Goal: Task Accomplishment & Management: Use online tool/utility

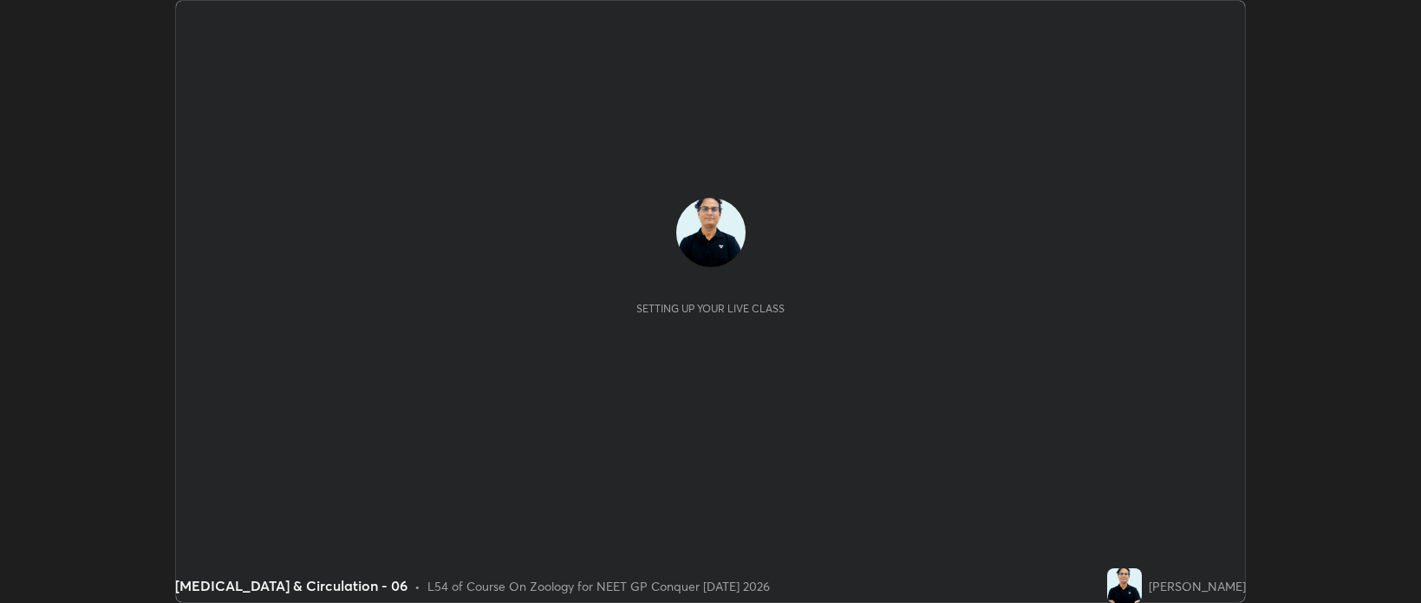
scroll to position [603, 1420]
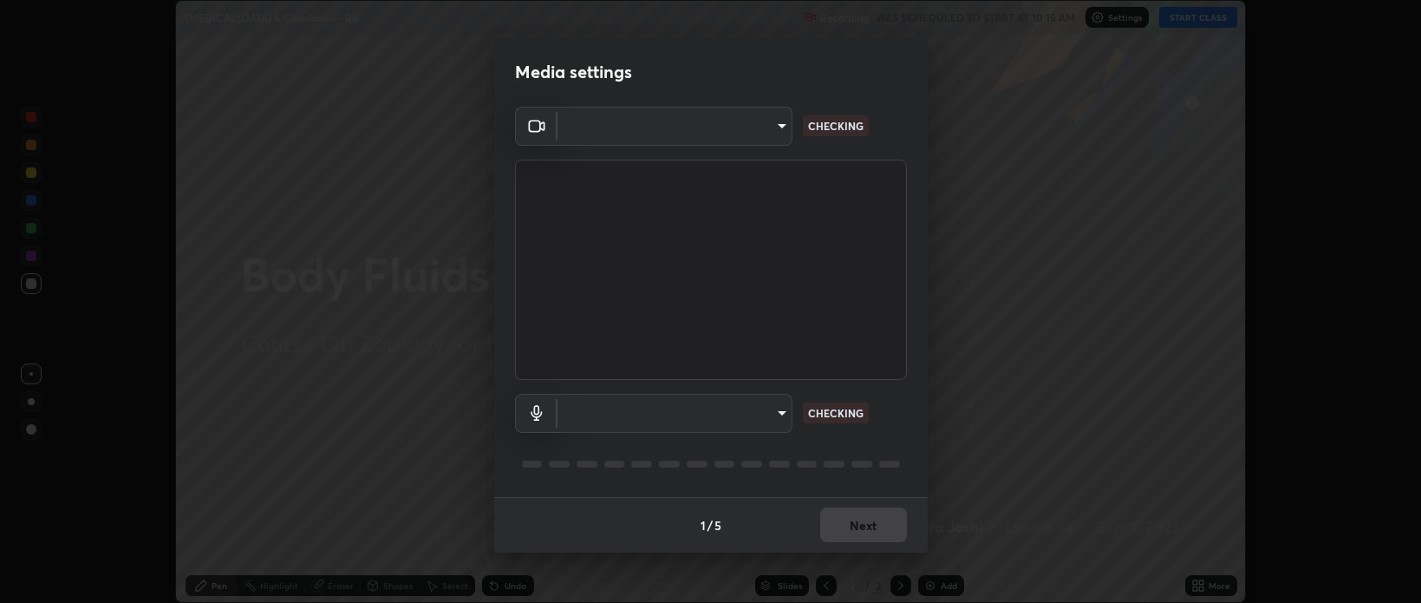
type input "bcb9d7dafccbd8d00e6ada9b6dd7e52ba20ca67bbbba0d0563dd421ab33f40a5"
type input "default"
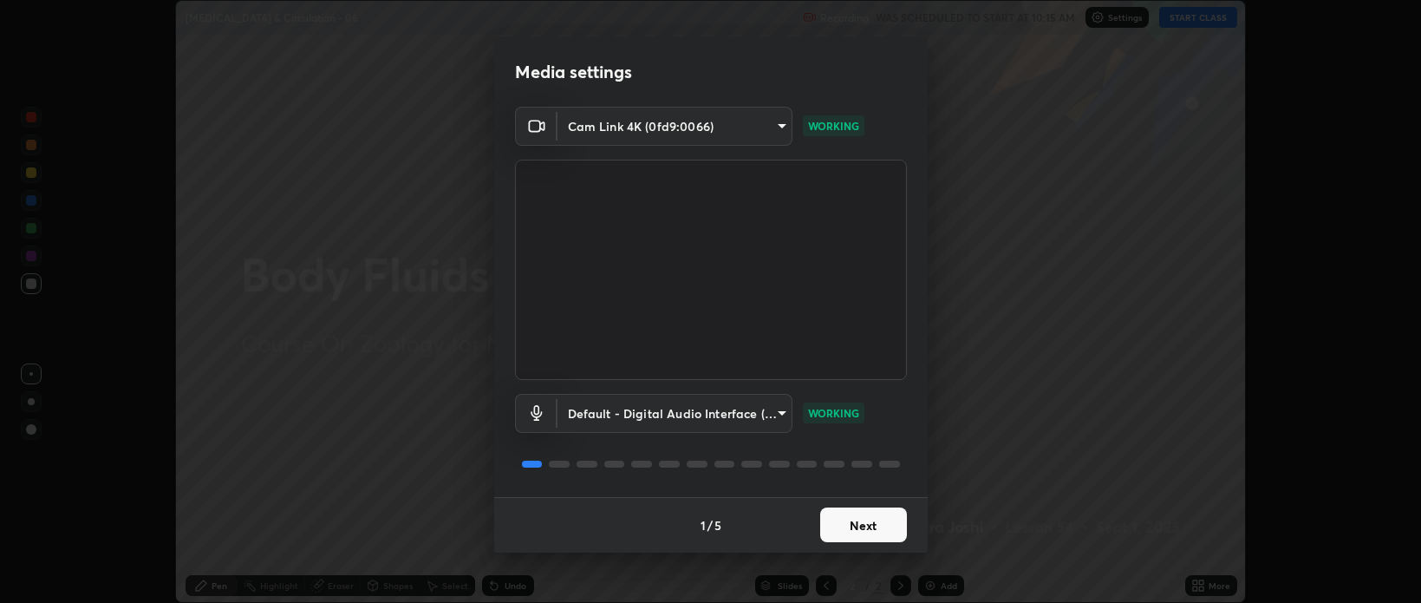
click at [886, 528] on button "Next" at bounding box center [863, 524] width 87 height 35
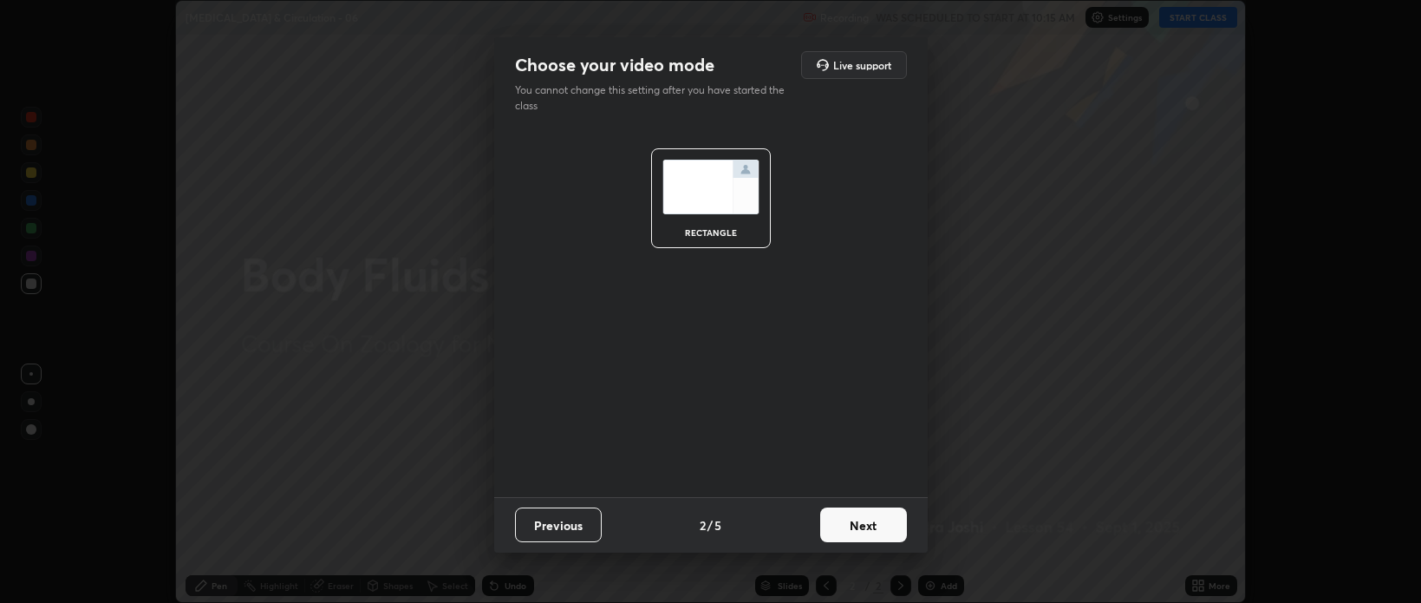
click at [878, 527] on button "Next" at bounding box center [863, 524] width 87 height 35
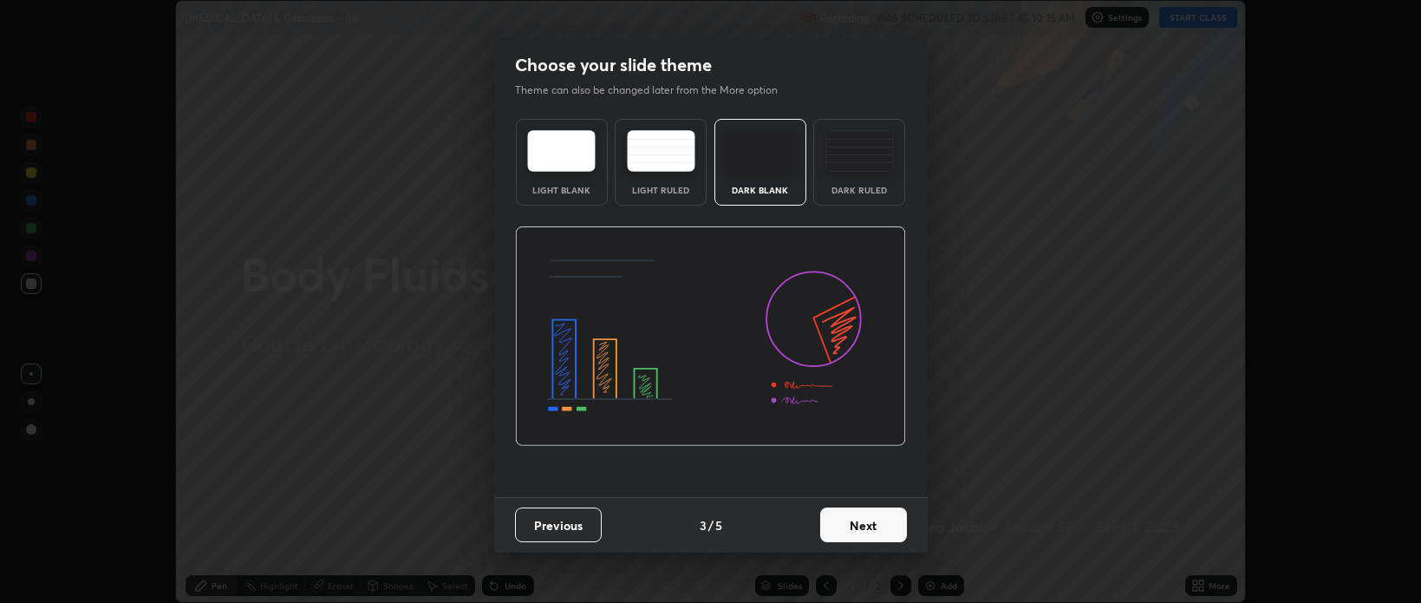
click at [874, 524] on button "Next" at bounding box center [863, 524] width 87 height 35
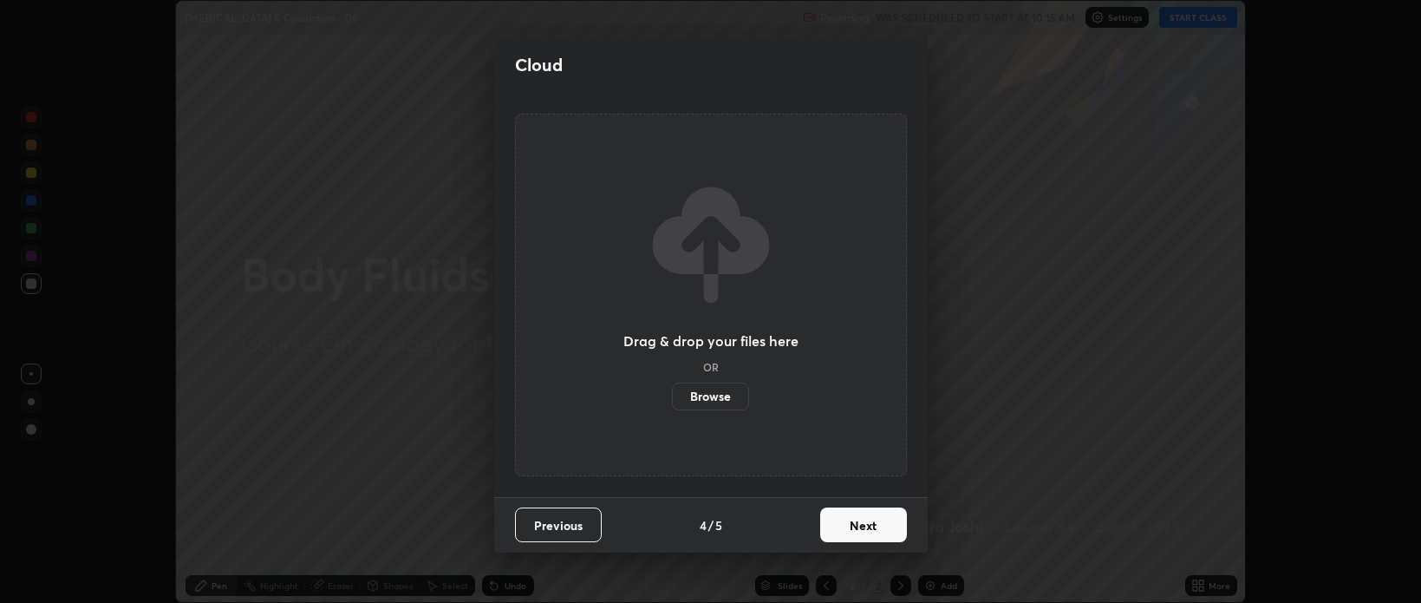
click at [725, 397] on label "Browse" at bounding box center [710, 396] width 77 height 28
click at [672, 397] on input "Browse" at bounding box center [672, 396] width 0 height 28
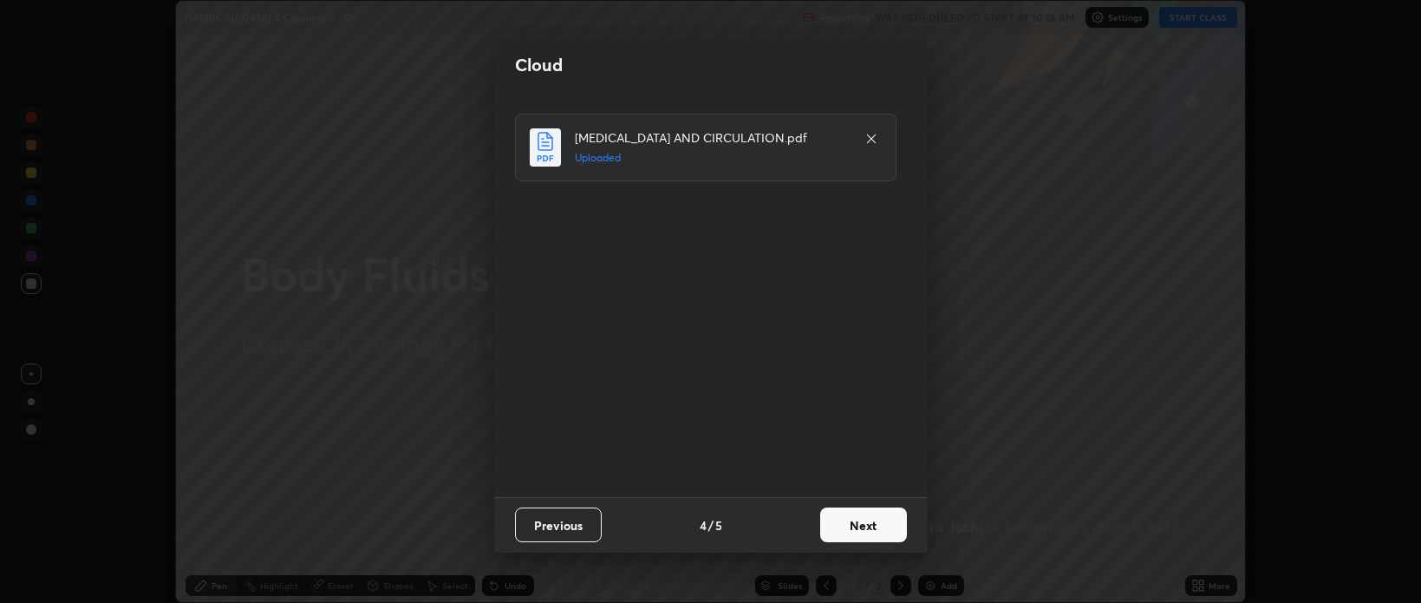
click at [879, 526] on button "Next" at bounding box center [863, 524] width 87 height 35
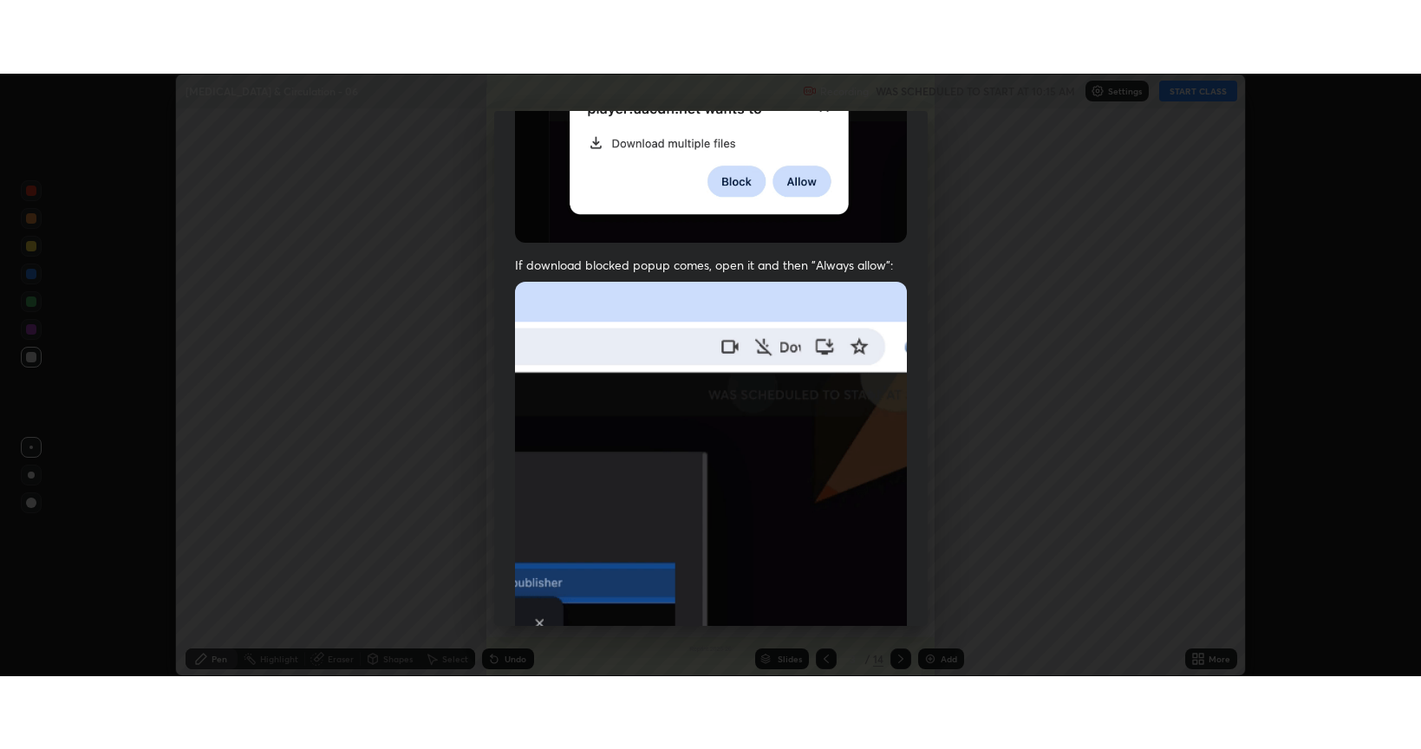
scroll to position [351, 0]
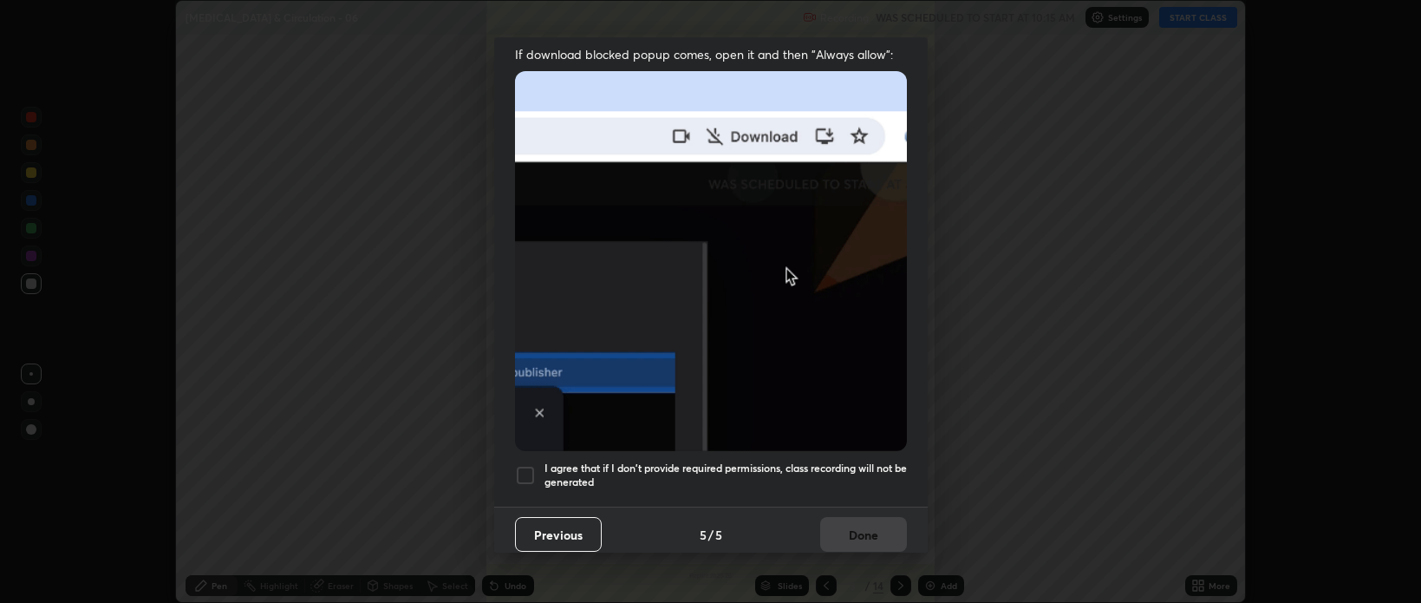
click at [532, 471] on div at bounding box center [525, 475] width 21 height 21
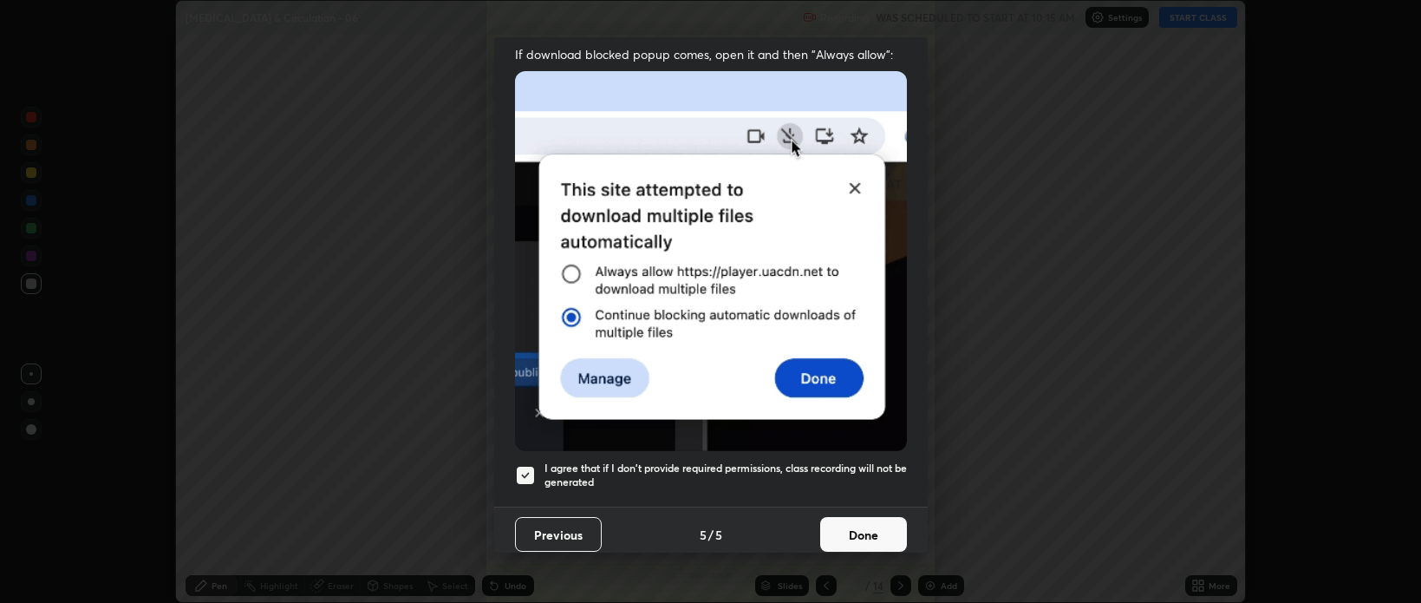
click at [836, 520] on button "Done" at bounding box center [863, 534] width 87 height 35
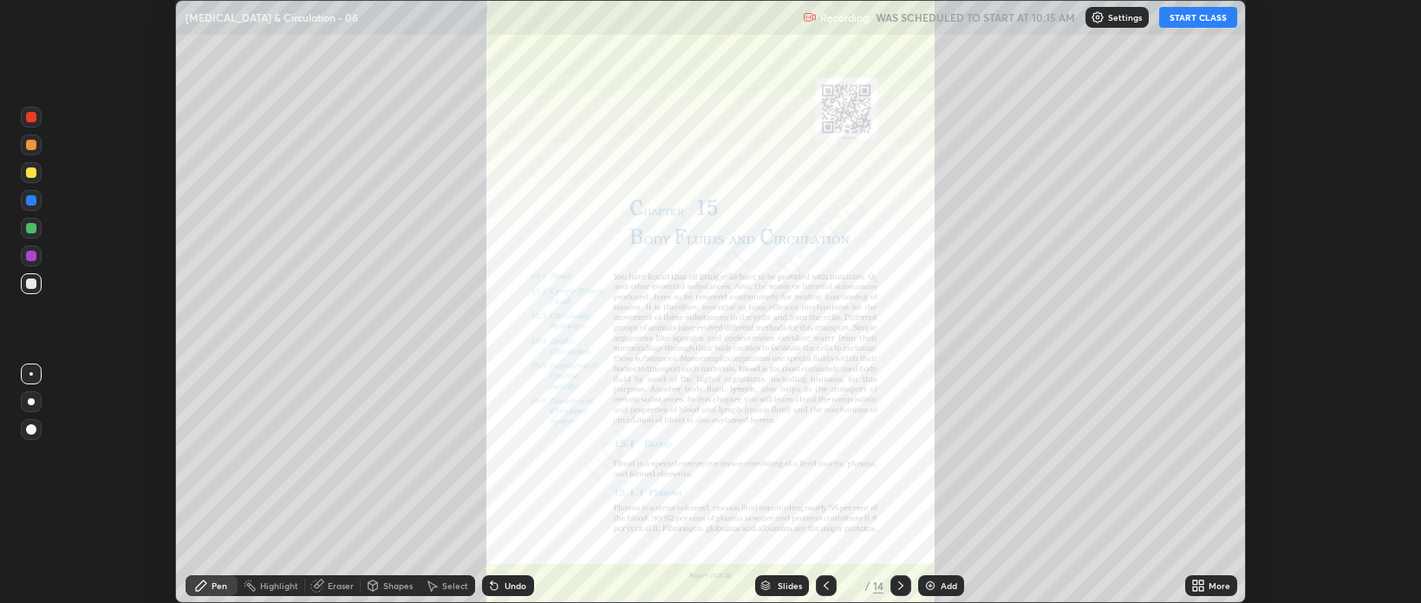
click at [1189, 17] on button "START CLASS" at bounding box center [1198, 17] width 78 height 21
click at [1203, 588] on icon at bounding box center [1201, 588] width 4 height 4
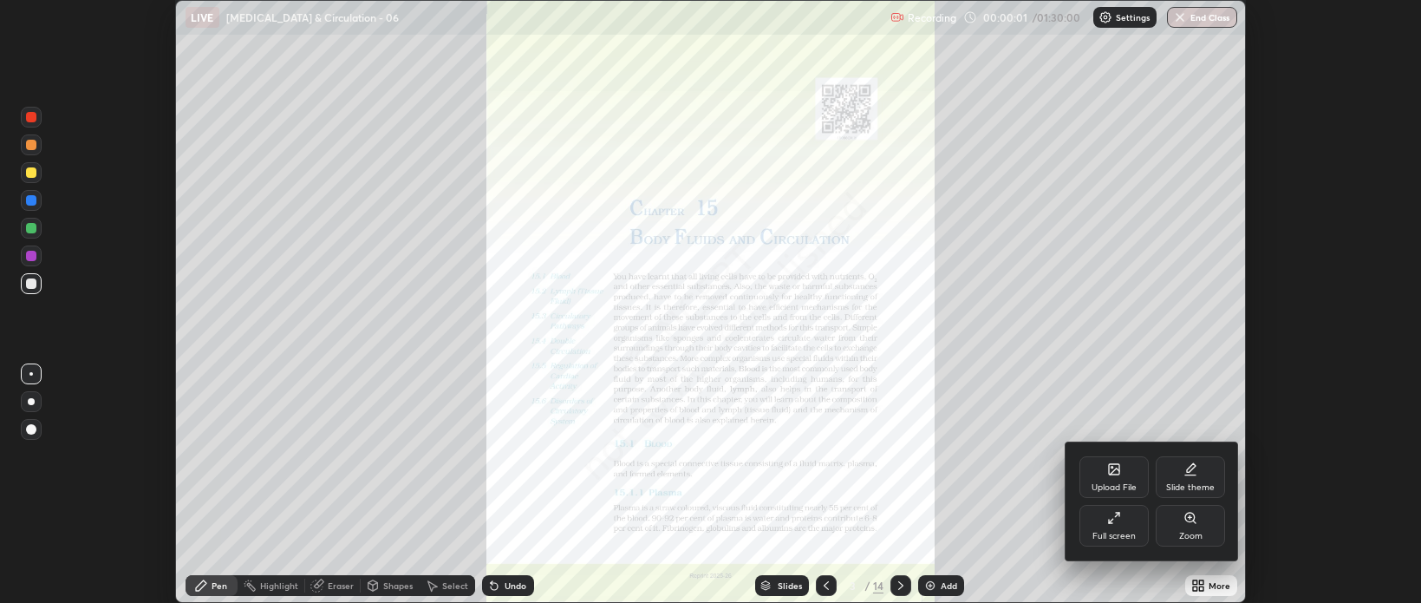
click at [1122, 531] on div "Full screen" at bounding box center [1113, 535] width 43 height 9
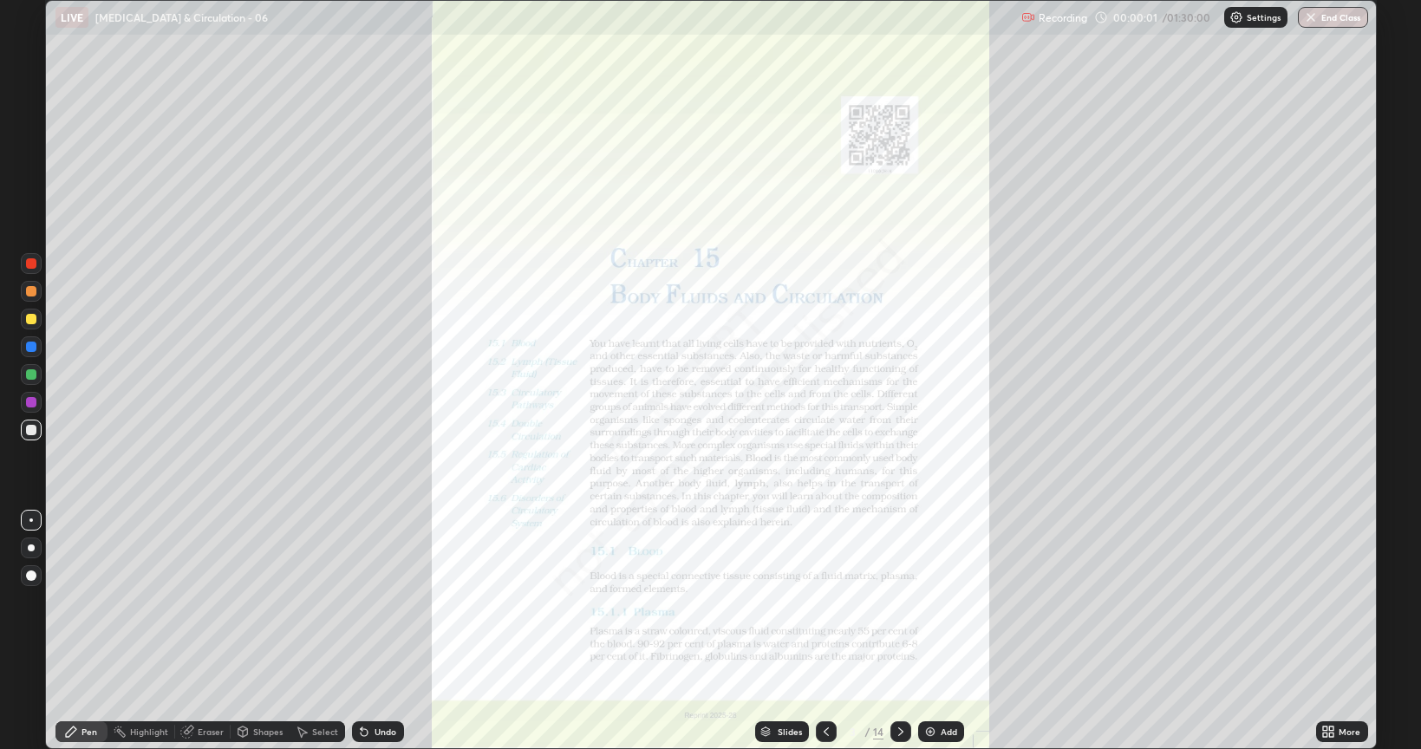
scroll to position [749, 1421]
click at [947, 602] on div "Add" at bounding box center [949, 731] width 16 height 9
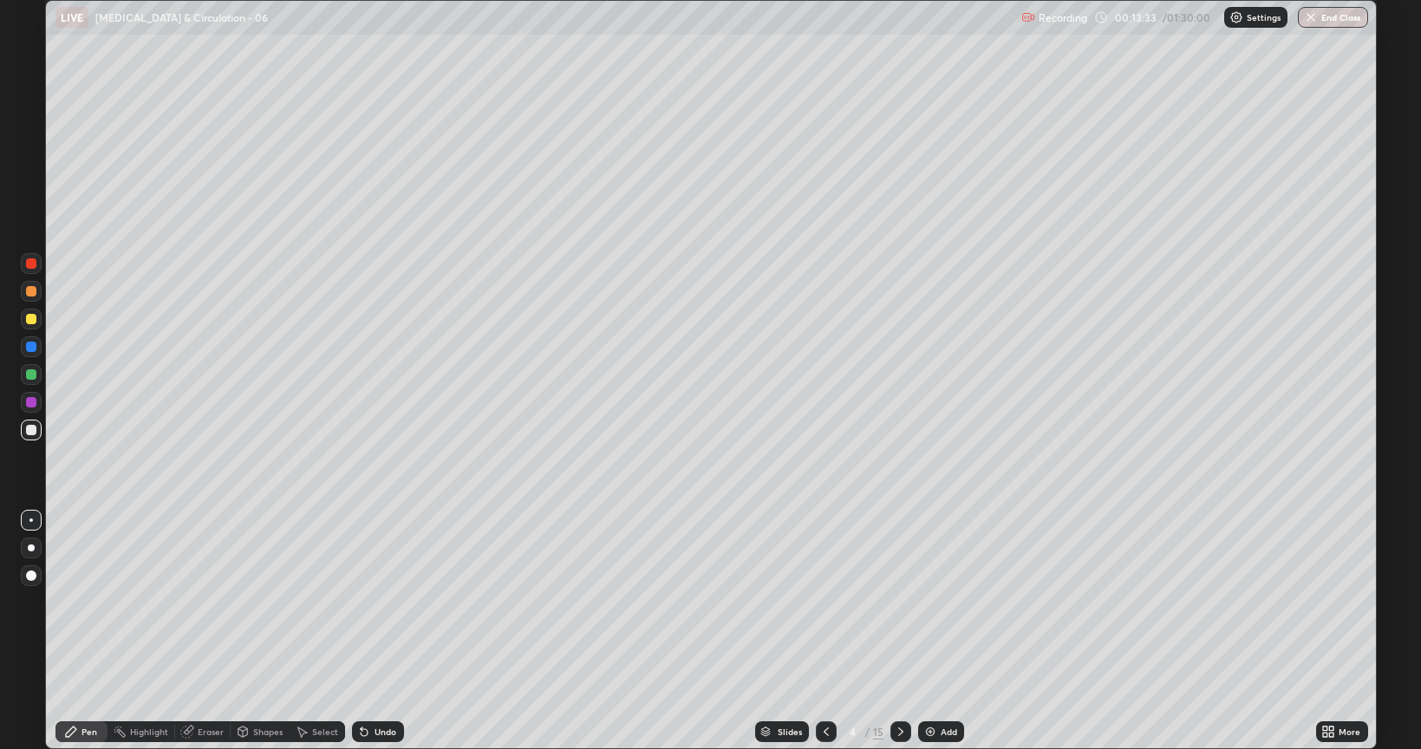
click at [382, 602] on div "Undo" at bounding box center [386, 731] width 22 height 9
click at [384, 602] on div "Undo" at bounding box center [386, 731] width 22 height 9
click at [385, 602] on div "Undo" at bounding box center [378, 731] width 52 height 21
click at [384, 602] on div "Undo" at bounding box center [386, 731] width 22 height 9
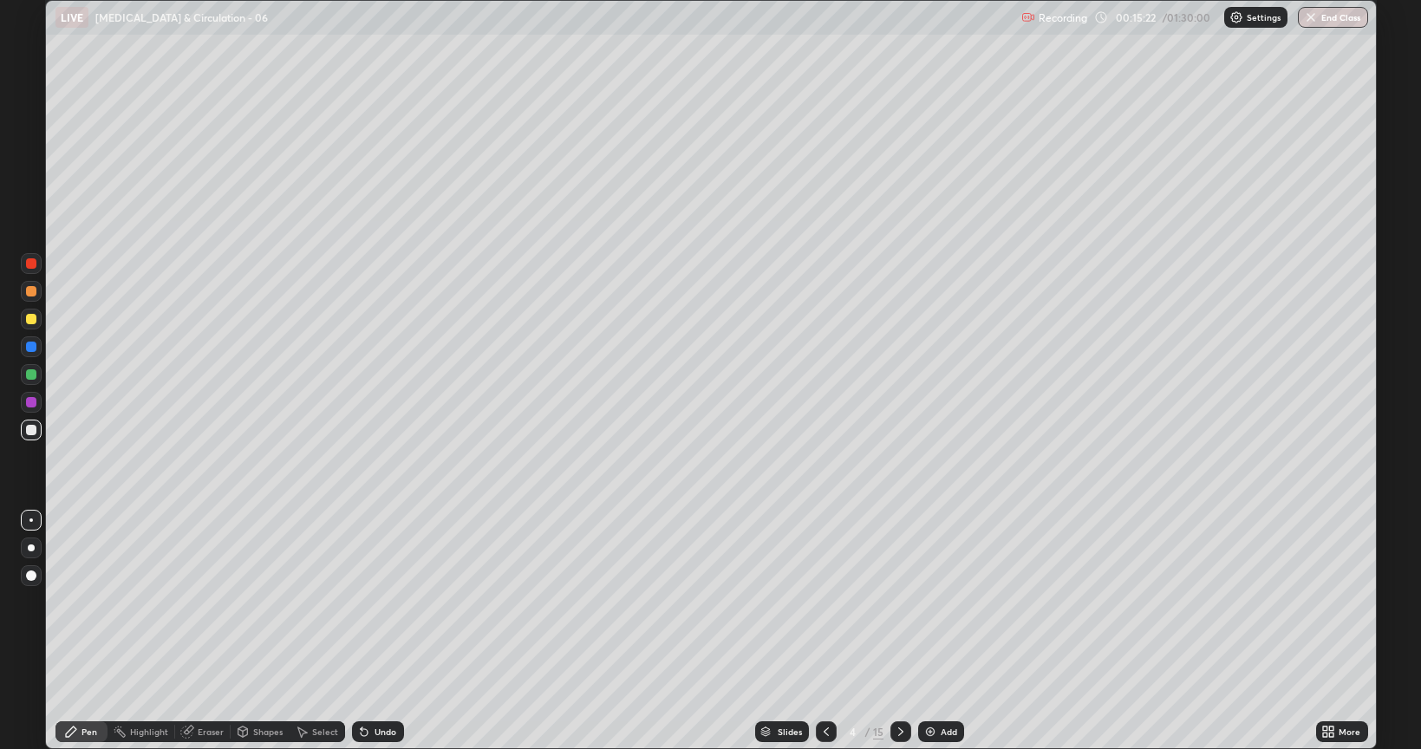
click at [1323, 602] on div "More" at bounding box center [1342, 731] width 52 height 35
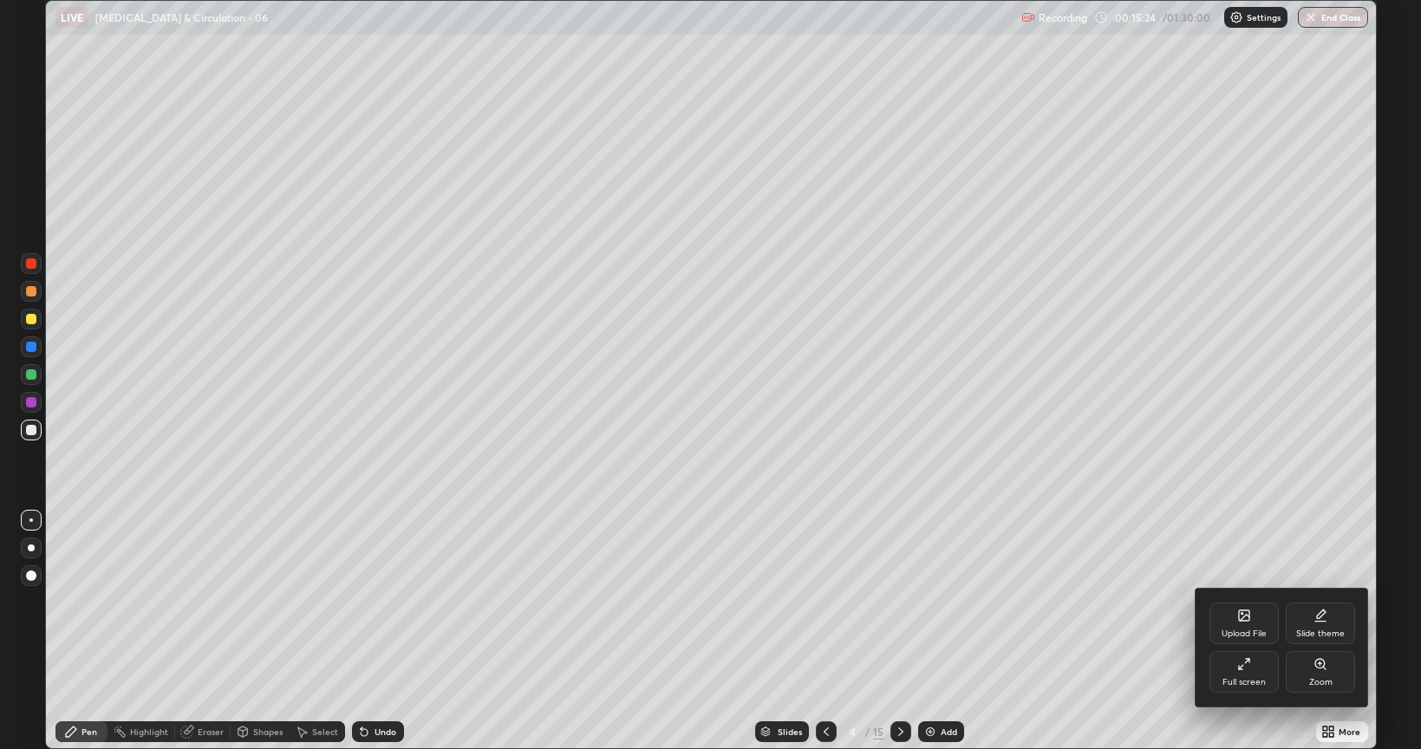
click at [1329, 565] on div at bounding box center [710, 374] width 1421 height 749
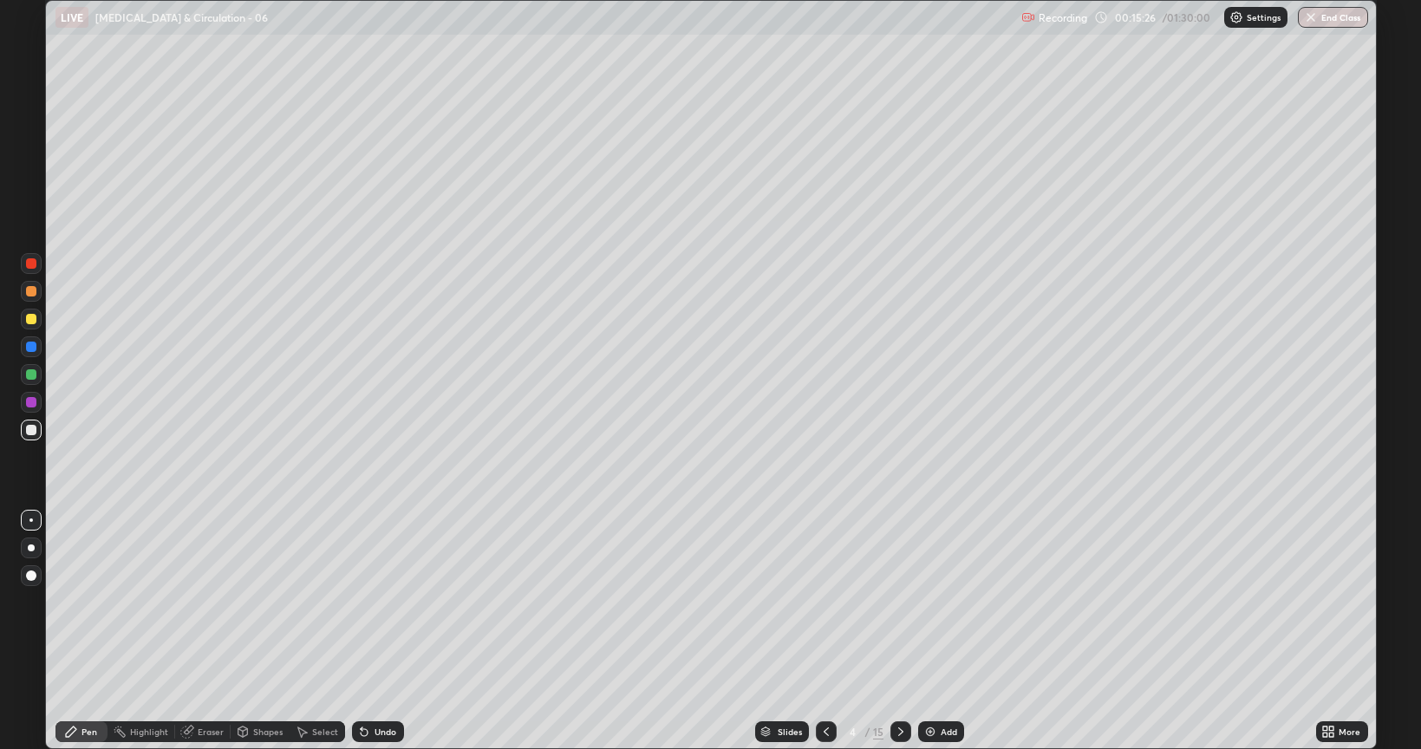
click at [1335, 602] on div "More" at bounding box center [1342, 731] width 52 height 35
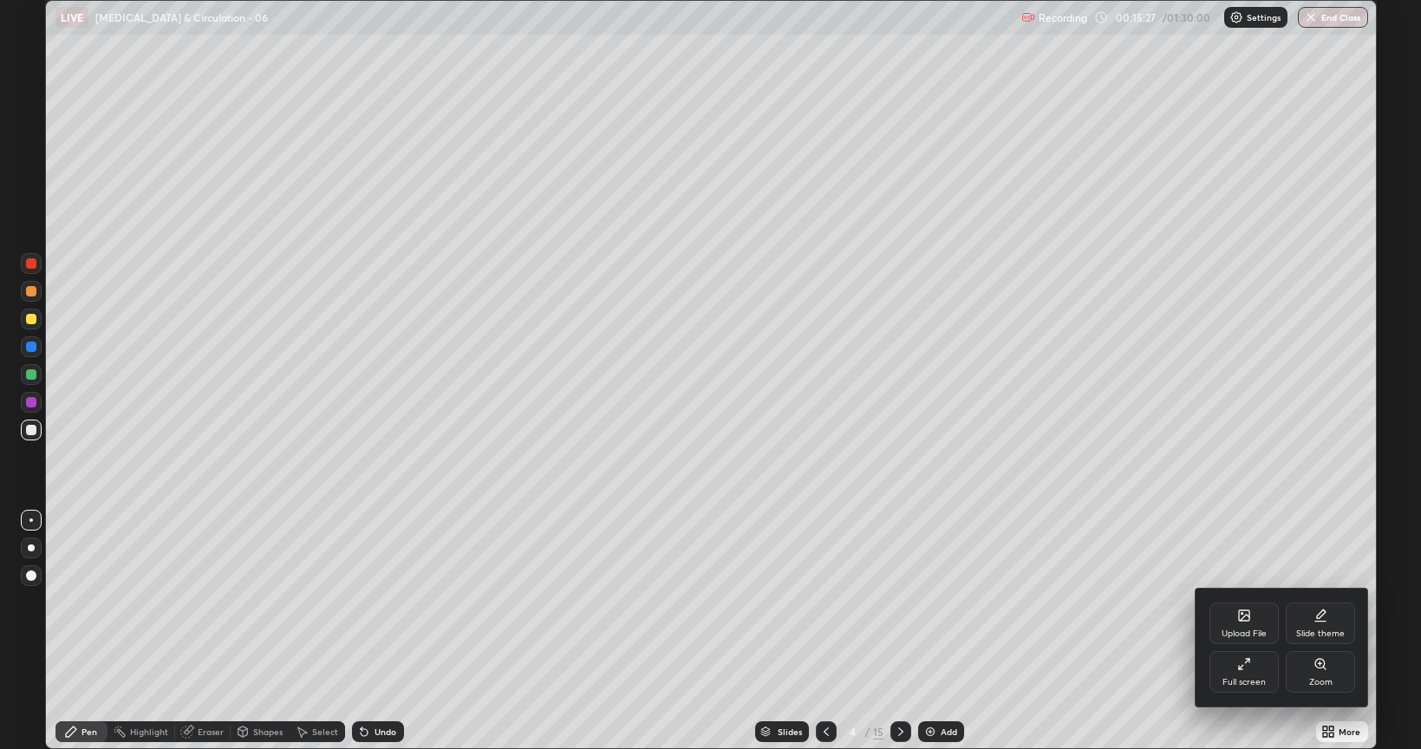
click at [1326, 560] on div at bounding box center [710, 374] width 1421 height 749
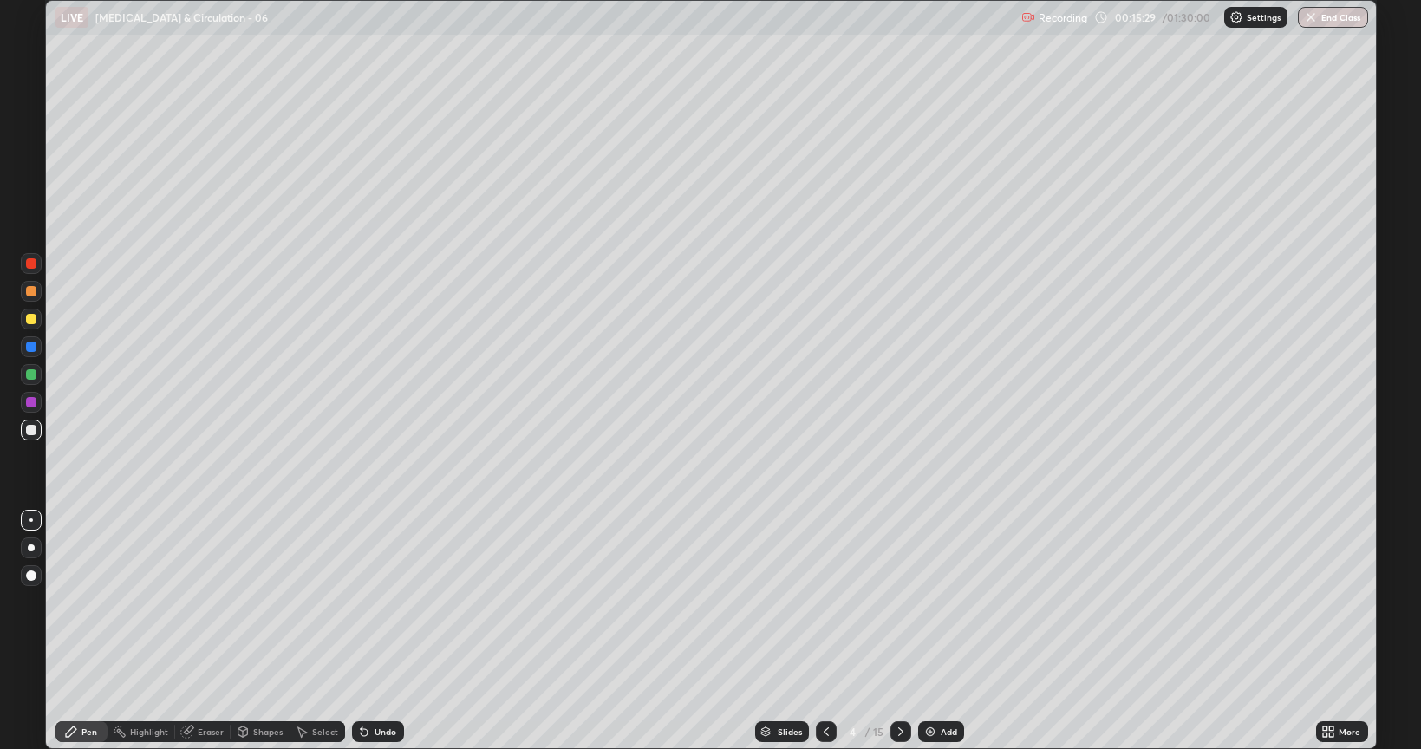
click at [381, 602] on div "Undo" at bounding box center [386, 731] width 22 height 9
click at [383, 602] on div "Undo" at bounding box center [378, 731] width 52 height 21
click at [381, 602] on div "Undo" at bounding box center [378, 731] width 52 height 21
click at [378, 602] on div "Undo" at bounding box center [378, 731] width 52 height 21
click at [374, 602] on div "Undo" at bounding box center [378, 731] width 52 height 21
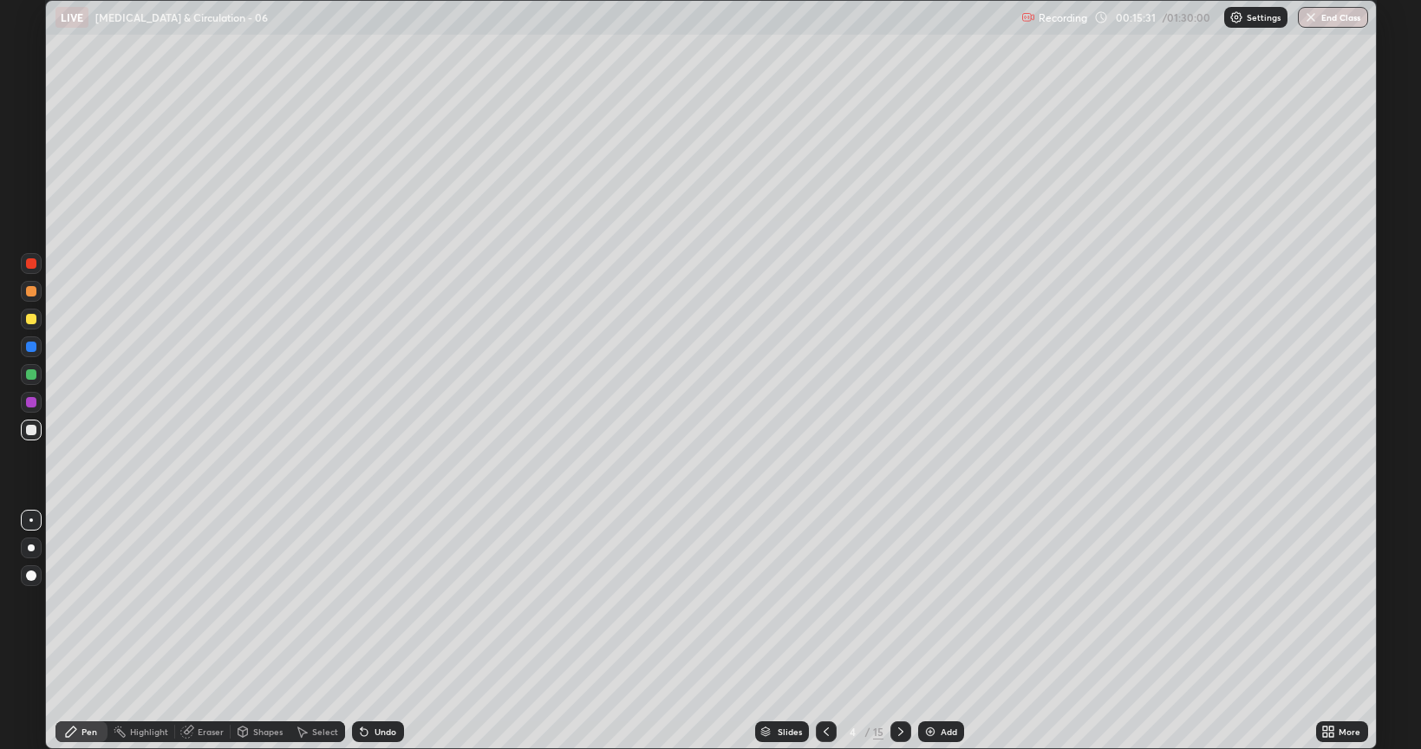
click at [373, 602] on div "Undo" at bounding box center [378, 731] width 52 height 21
click at [374, 602] on div "Undo" at bounding box center [378, 731] width 52 height 21
click at [378, 602] on div "Undo" at bounding box center [378, 731] width 52 height 21
click at [384, 602] on div "Undo" at bounding box center [378, 731] width 52 height 21
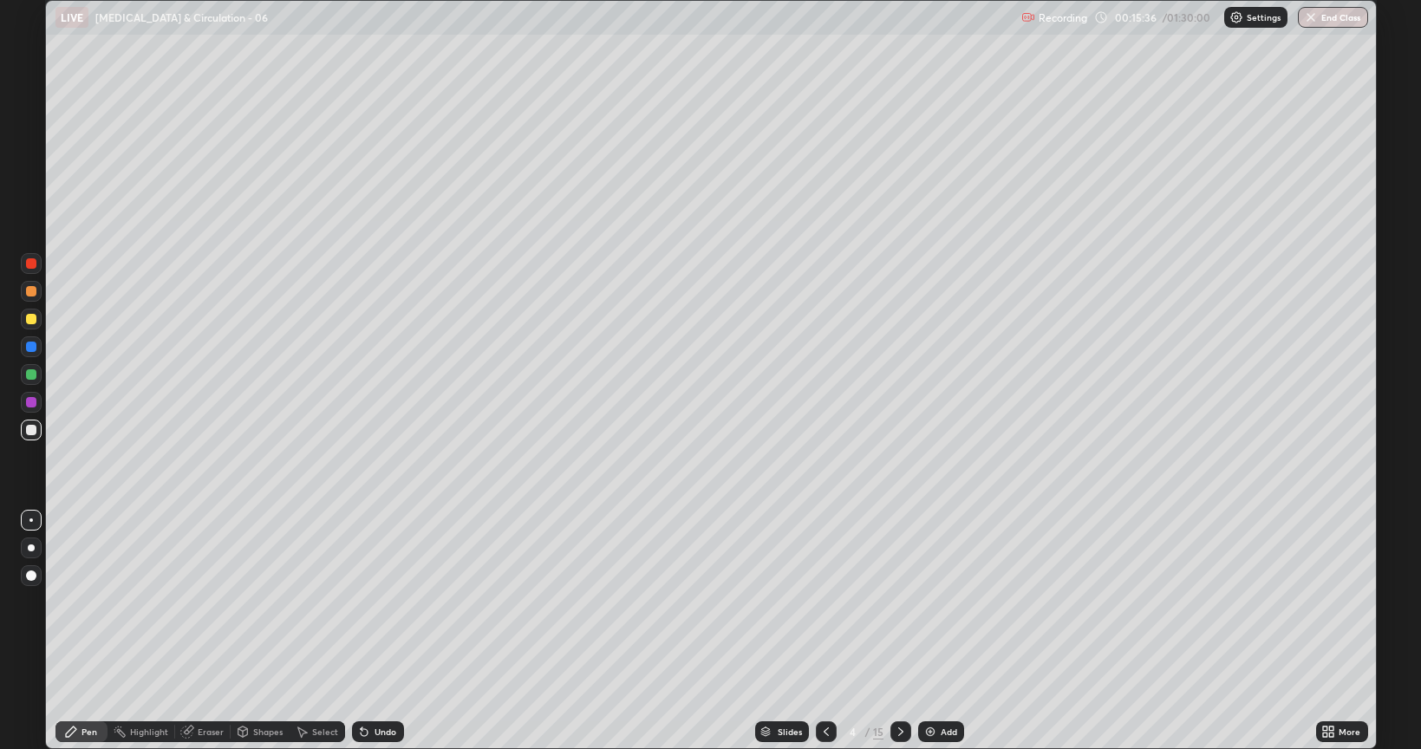
click at [379, 602] on div "Undo" at bounding box center [386, 731] width 22 height 9
click at [375, 602] on div "Undo" at bounding box center [386, 731] width 22 height 9
click at [367, 602] on icon at bounding box center [364, 732] width 14 height 14
click at [364, 602] on div "Undo" at bounding box center [378, 731] width 52 height 21
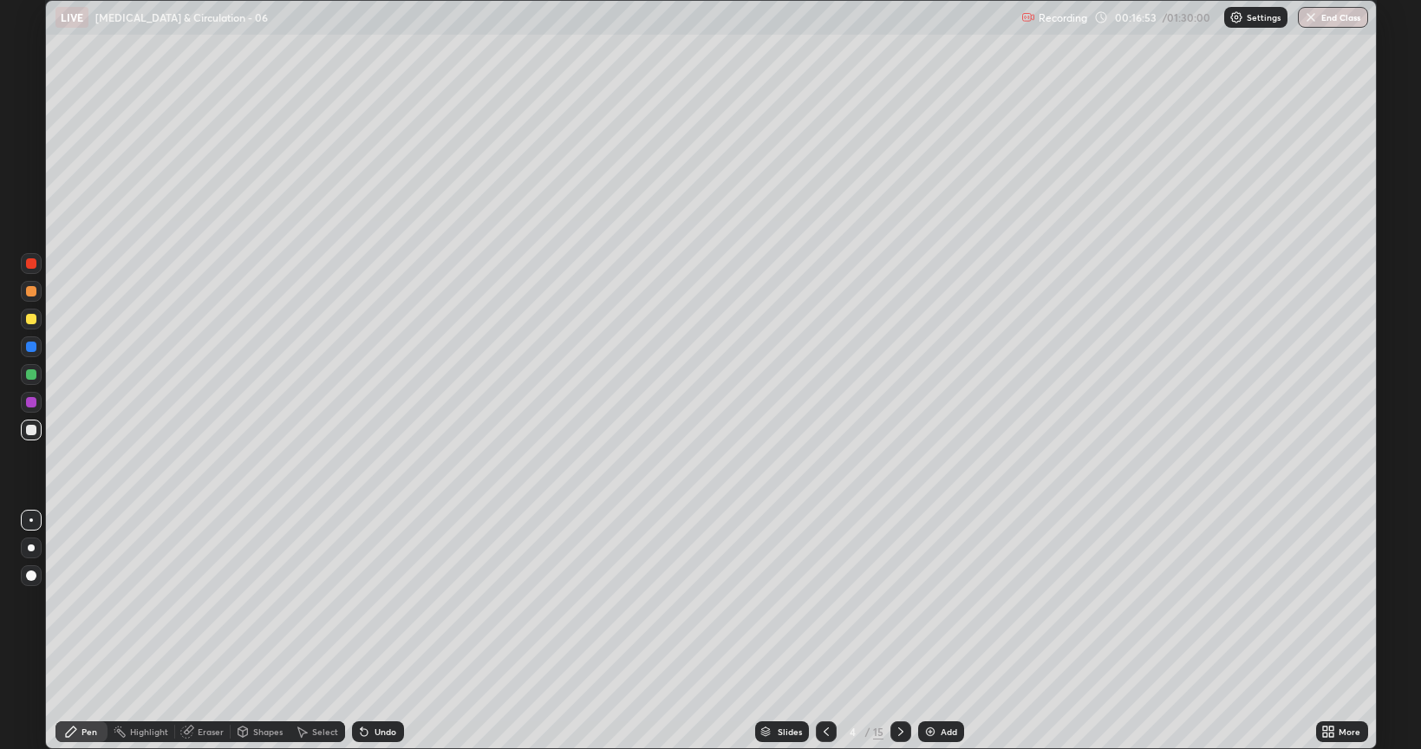
click at [943, 602] on div "Add" at bounding box center [949, 731] width 16 height 9
click at [31, 320] on div at bounding box center [31, 319] width 10 height 10
click at [32, 402] on div at bounding box center [31, 402] width 10 height 10
click at [29, 427] on div at bounding box center [31, 430] width 10 height 10
click at [36, 345] on div at bounding box center [31, 347] width 10 height 10
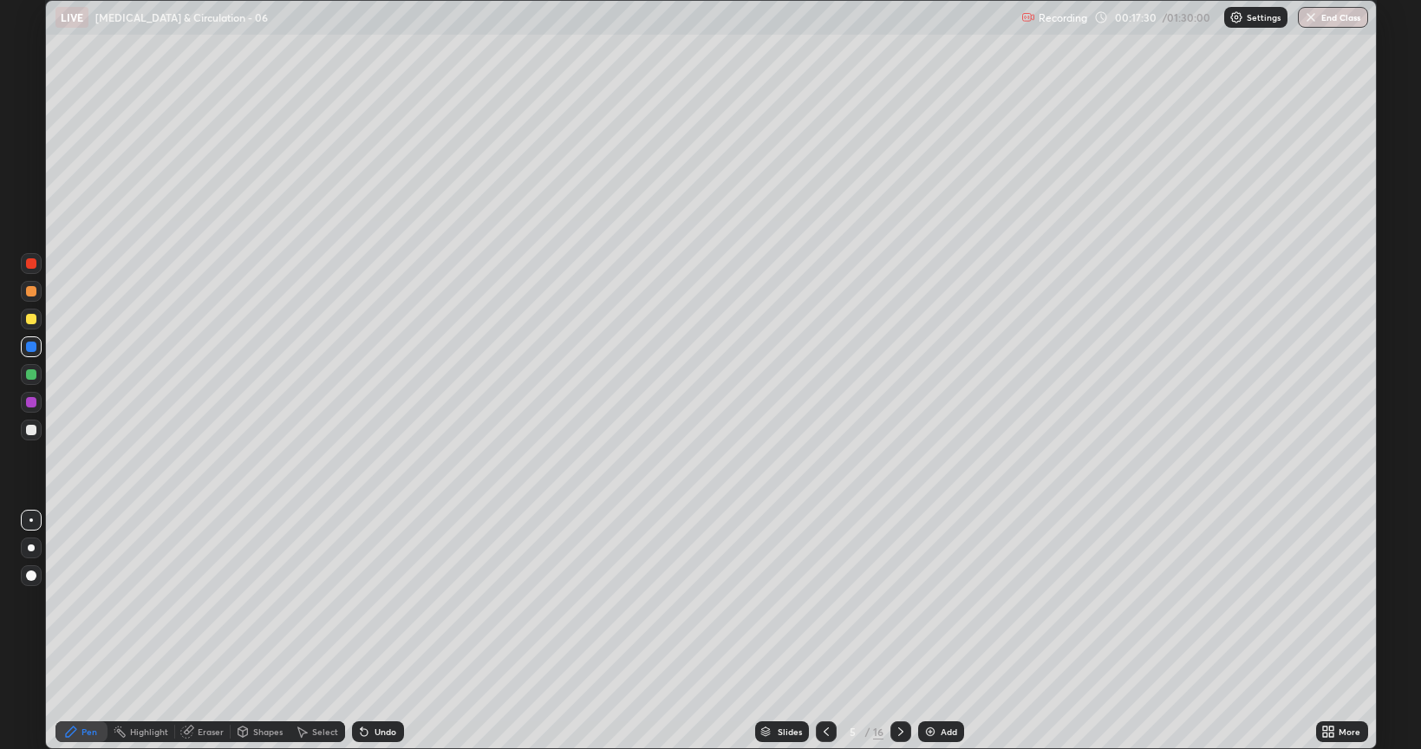
click at [27, 265] on div at bounding box center [31, 263] width 10 height 10
click at [29, 291] on div at bounding box center [31, 291] width 10 height 10
click at [30, 346] on div at bounding box center [31, 347] width 10 height 10
click at [27, 402] on div at bounding box center [31, 402] width 10 height 10
click at [31, 317] on div at bounding box center [31, 319] width 10 height 10
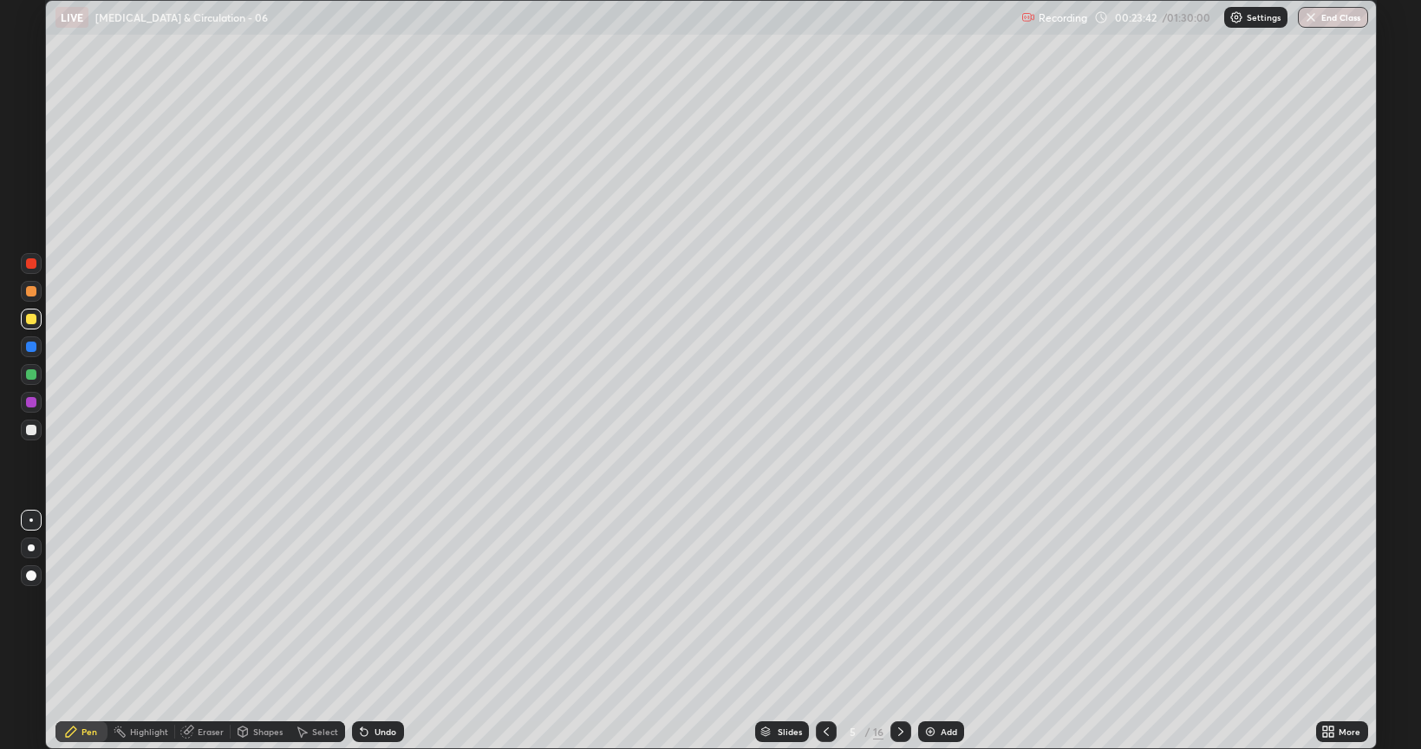
click at [824, 602] on icon at bounding box center [826, 731] width 5 height 9
click at [899, 602] on icon at bounding box center [901, 732] width 14 height 14
click at [824, 602] on icon at bounding box center [826, 732] width 14 height 14
click at [819, 602] on div at bounding box center [826, 731] width 21 height 21
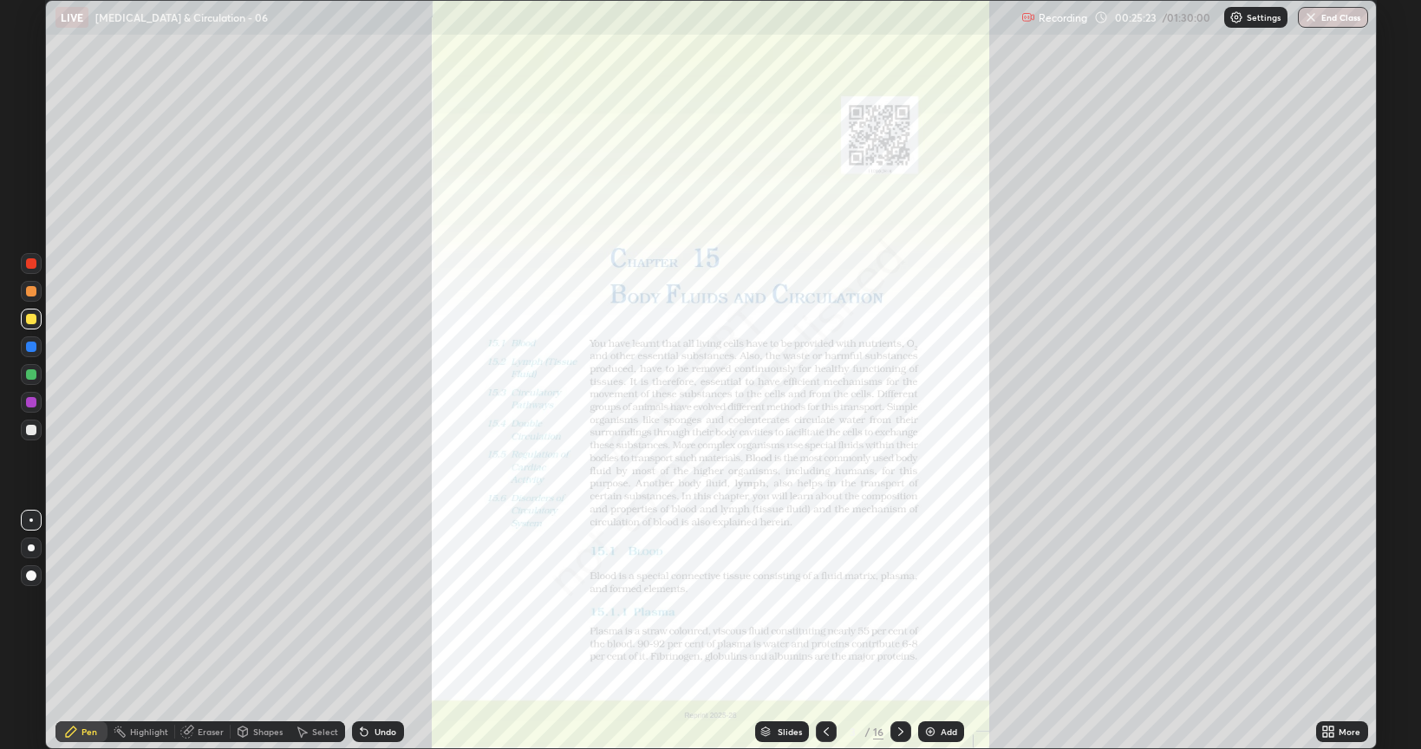
click at [907, 602] on div at bounding box center [900, 731] width 21 height 21
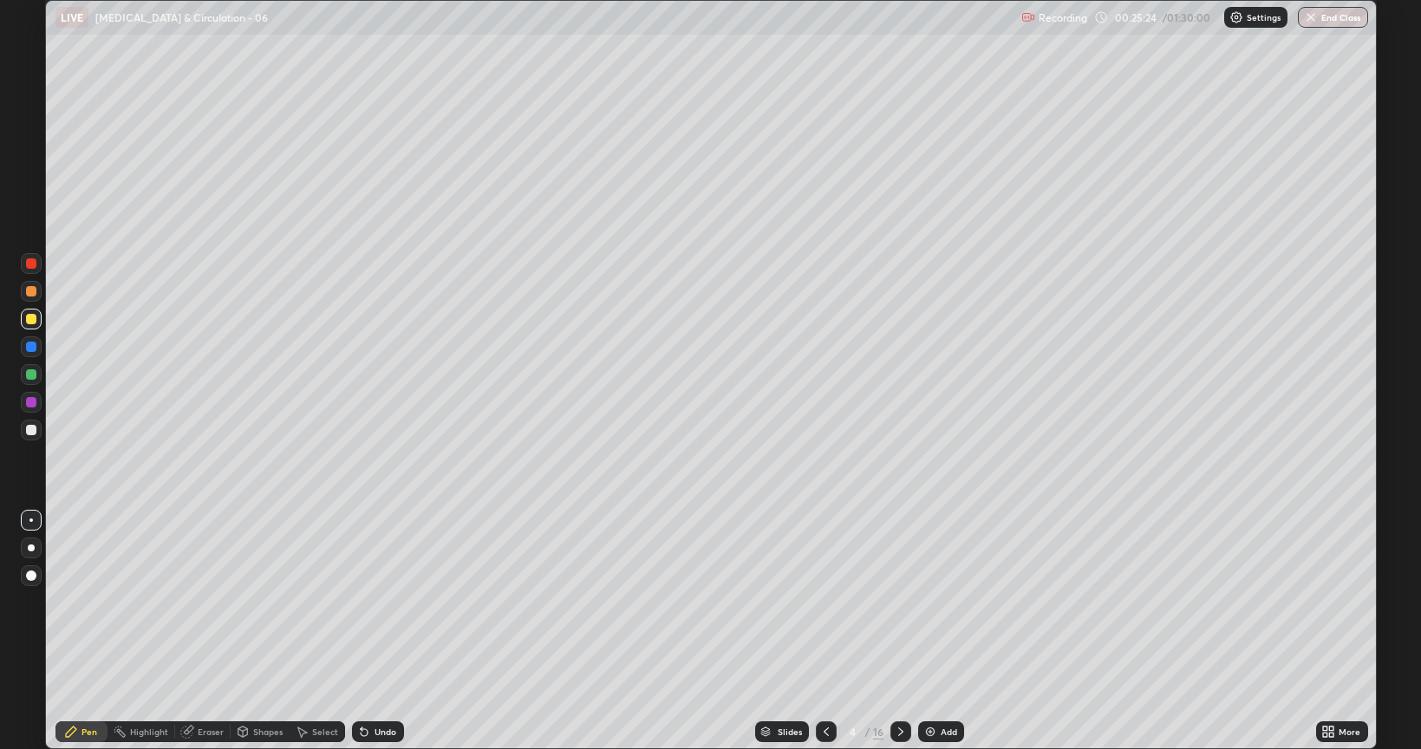
click at [898, 602] on icon at bounding box center [901, 732] width 14 height 14
click at [825, 602] on icon at bounding box center [826, 732] width 14 height 14
click at [23, 264] on div at bounding box center [31, 263] width 21 height 21
click at [29, 319] on div at bounding box center [31, 319] width 10 height 10
click at [29, 347] on div at bounding box center [31, 347] width 10 height 10
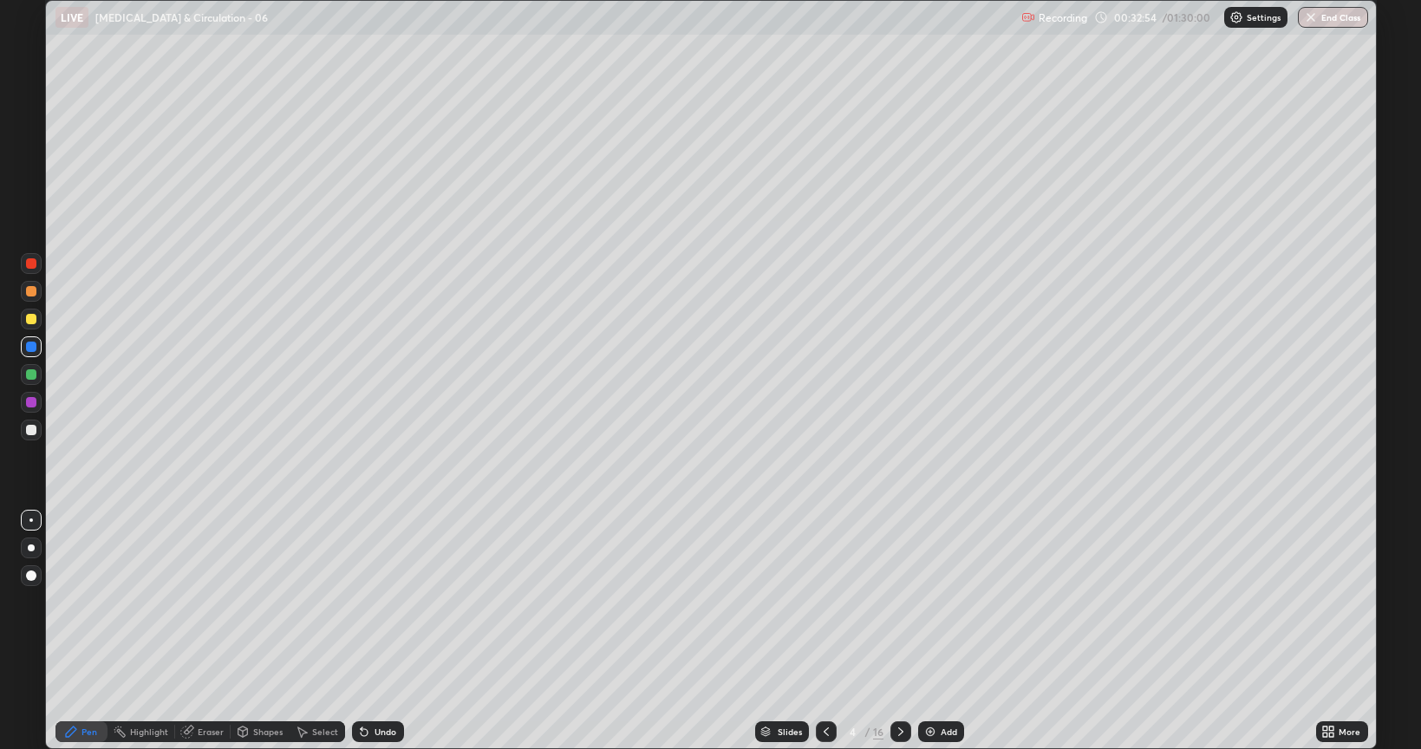
click at [32, 573] on div at bounding box center [31, 575] width 10 height 10
click at [929, 602] on img at bounding box center [930, 732] width 14 height 14
click at [824, 602] on icon at bounding box center [826, 732] width 14 height 14
click at [805, 602] on div "Slides" at bounding box center [782, 731] width 54 height 21
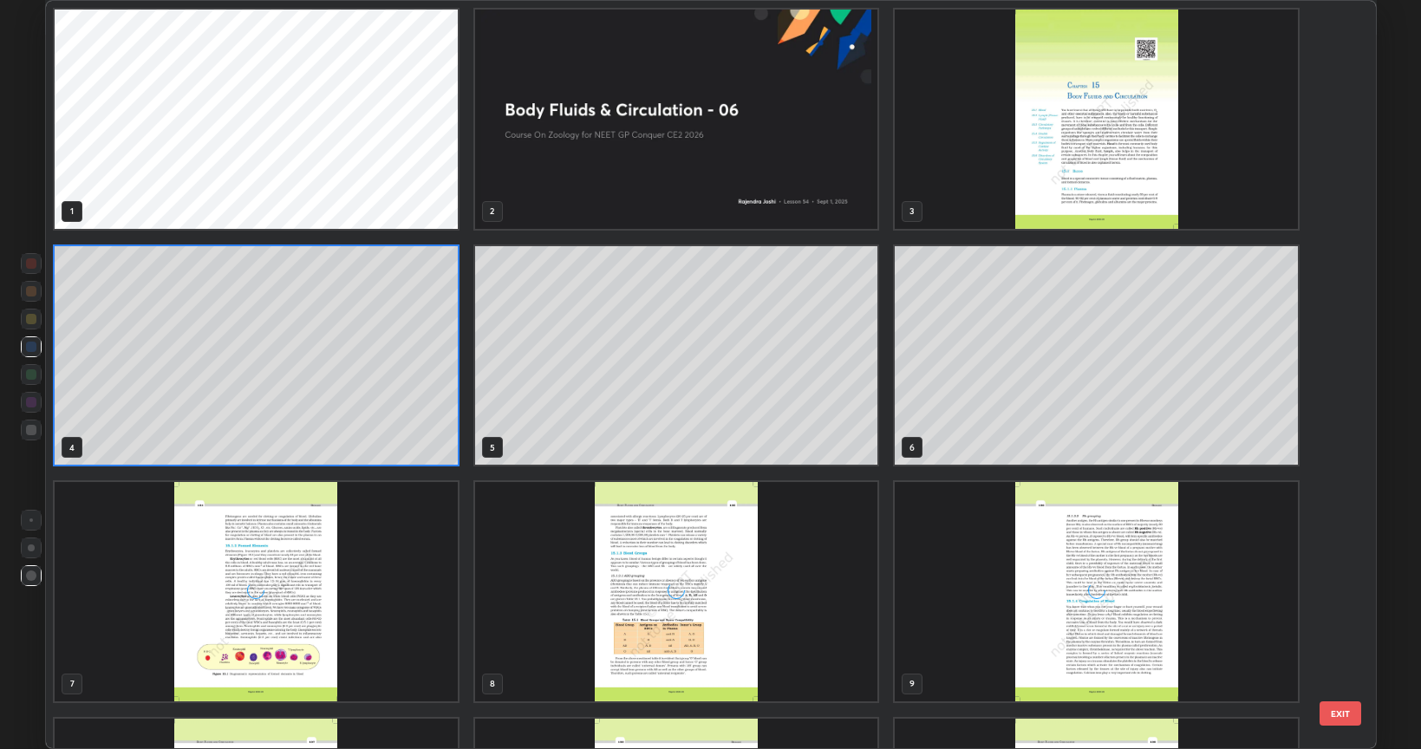
scroll to position [742, 1321]
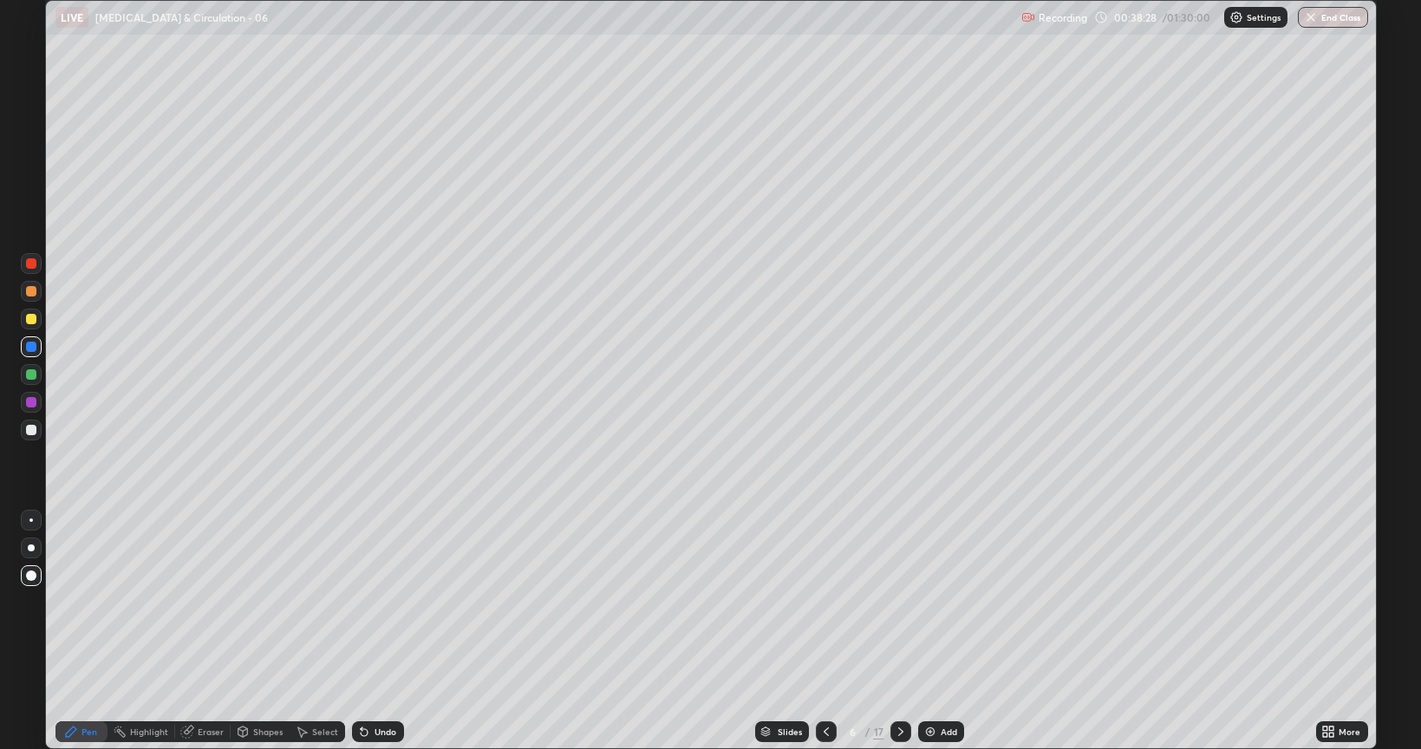
click at [902, 602] on icon at bounding box center [901, 732] width 14 height 14
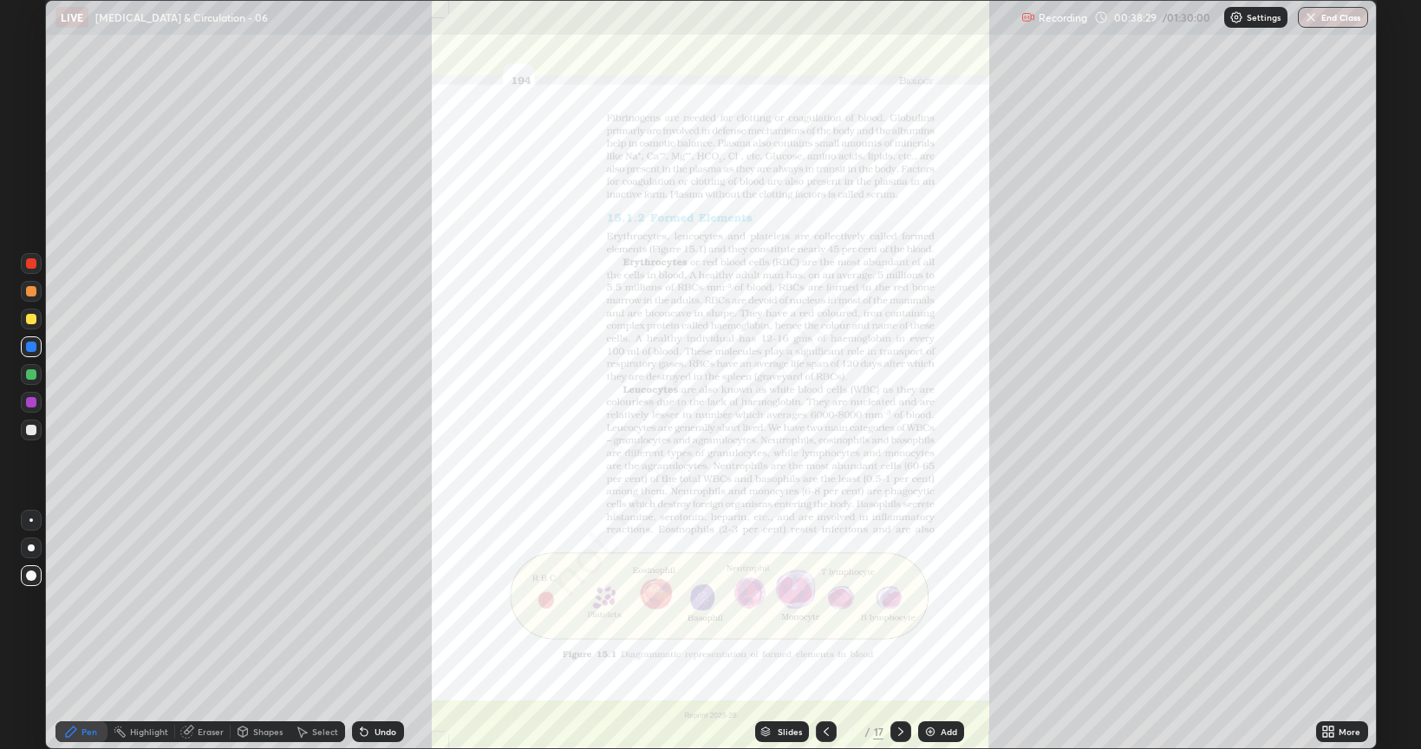
click at [899, 602] on icon at bounding box center [901, 732] width 14 height 14
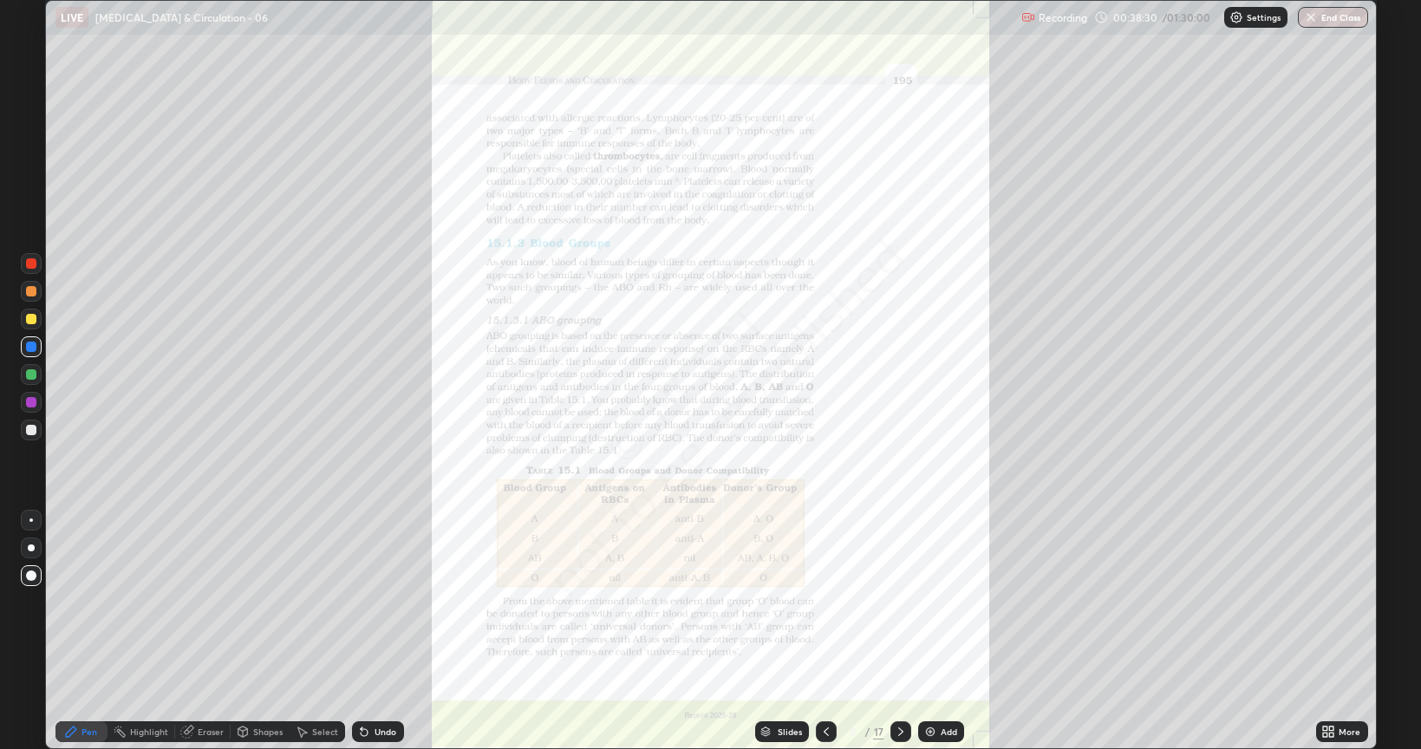
click at [757, 602] on div "Slides" at bounding box center [782, 731] width 54 height 21
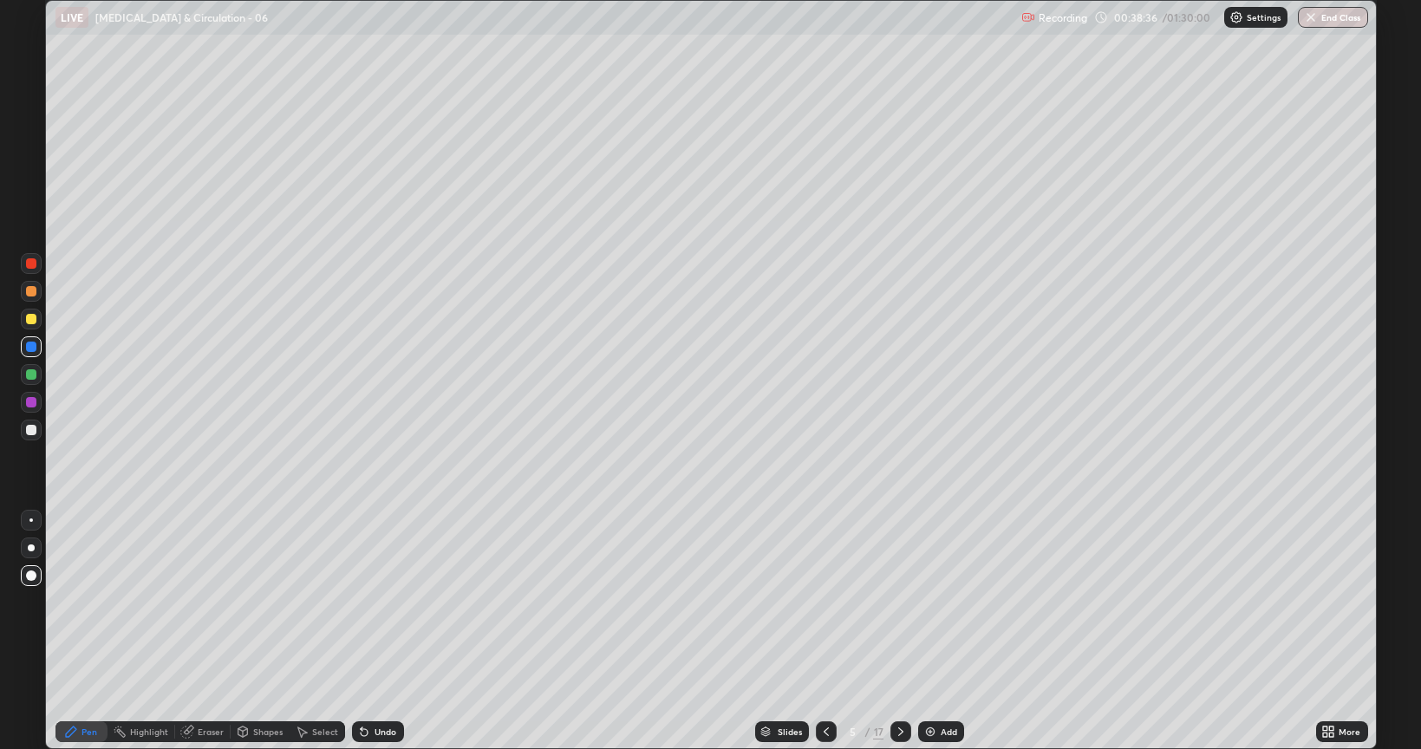
click at [928, 602] on img at bounding box center [930, 732] width 14 height 14
click at [31, 433] on div at bounding box center [31, 430] width 10 height 10
click at [31, 548] on div at bounding box center [31, 547] width 7 height 7
click at [29, 402] on div at bounding box center [31, 402] width 10 height 10
click at [30, 318] on div at bounding box center [31, 319] width 10 height 10
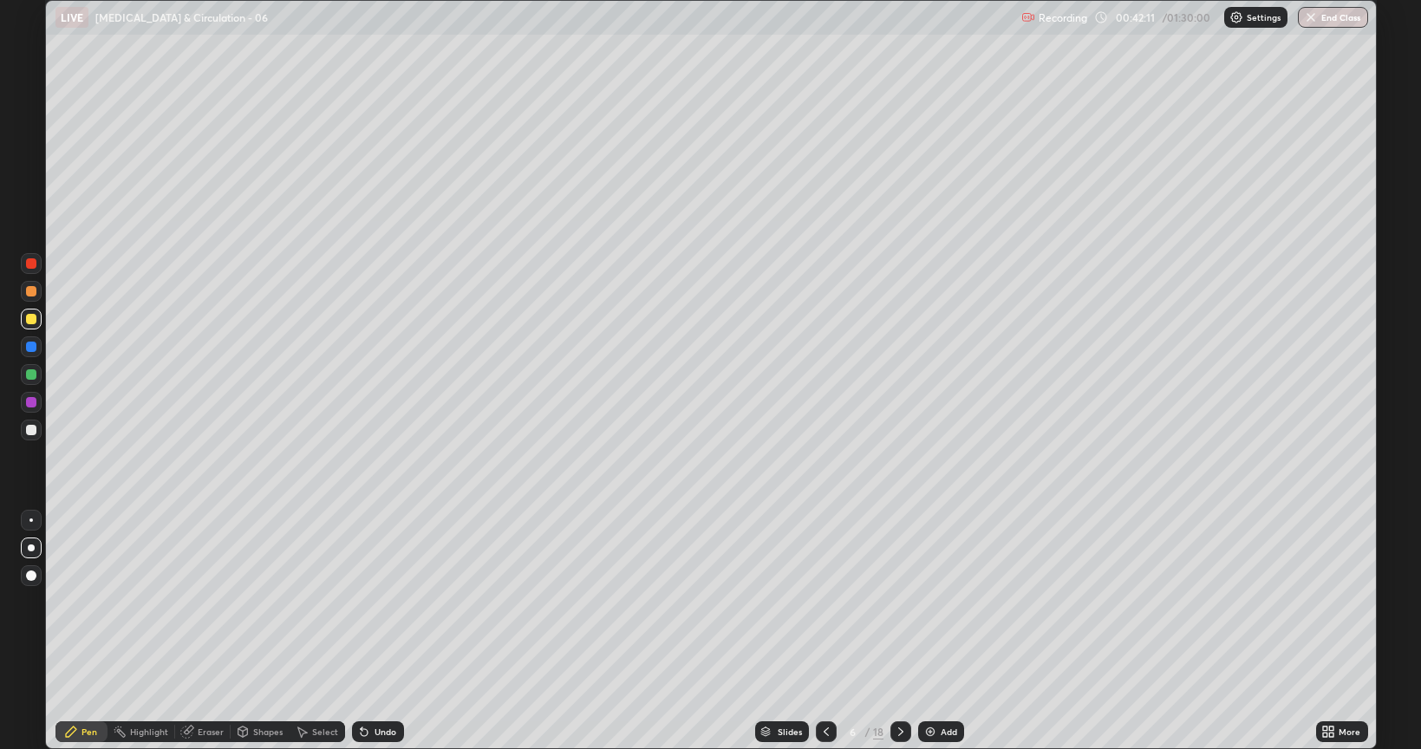
click at [31, 520] on div at bounding box center [30, 519] width 3 height 3
click at [30, 429] on div at bounding box center [31, 430] width 10 height 10
click at [930, 602] on img at bounding box center [930, 732] width 14 height 14
click at [32, 399] on div at bounding box center [31, 402] width 10 height 10
click at [32, 572] on div at bounding box center [31, 575] width 10 height 10
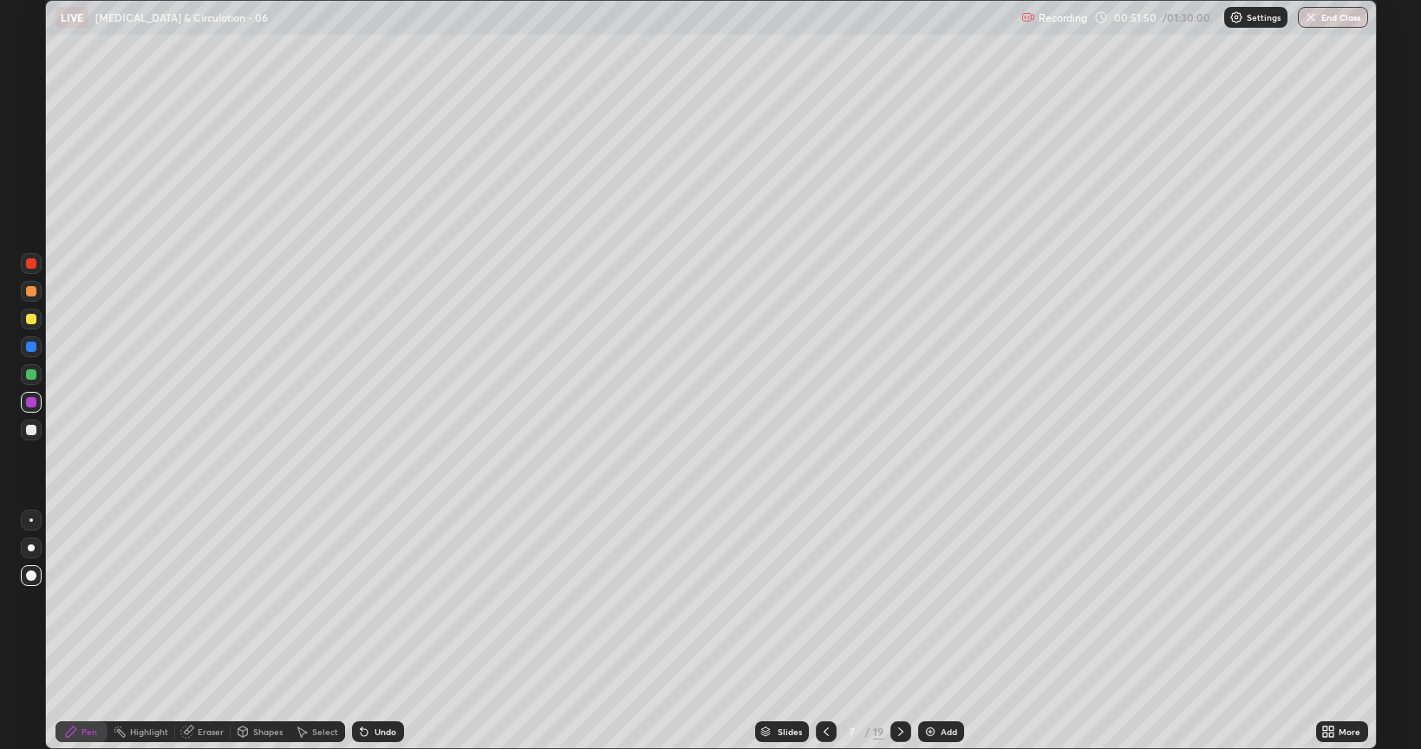
click at [30, 262] on div at bounding box center [31, 263] width 10 height 10
click at [28, 347] on div at bounding box center [31, 347] width 10 height 10
click at [32, 374] on div at bounding box center [31, 374] width 10 height 10
click at [29, 319] on div at bounding box center [31, 319] width 10 height 10
click at [29, 431] on div at bounding box center [31, 430] width 10 height 10
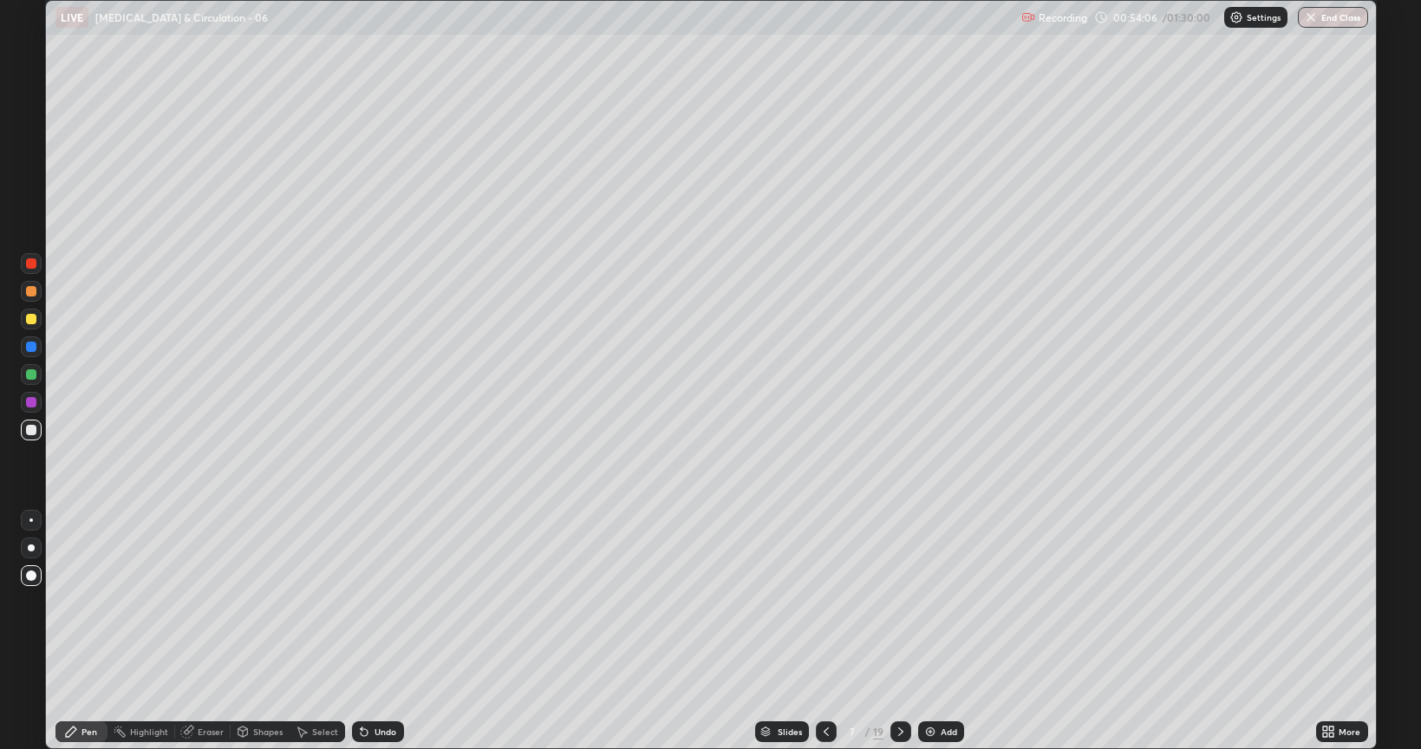
click at [823, 602] on icon at bounding box center [826, 732] width 14 height 14
click at [818, 602] on div at bounding box center [826, 731] width 21 height 21
click at [819, 602] on div at bounding box center [826, 731] width 21 height 21
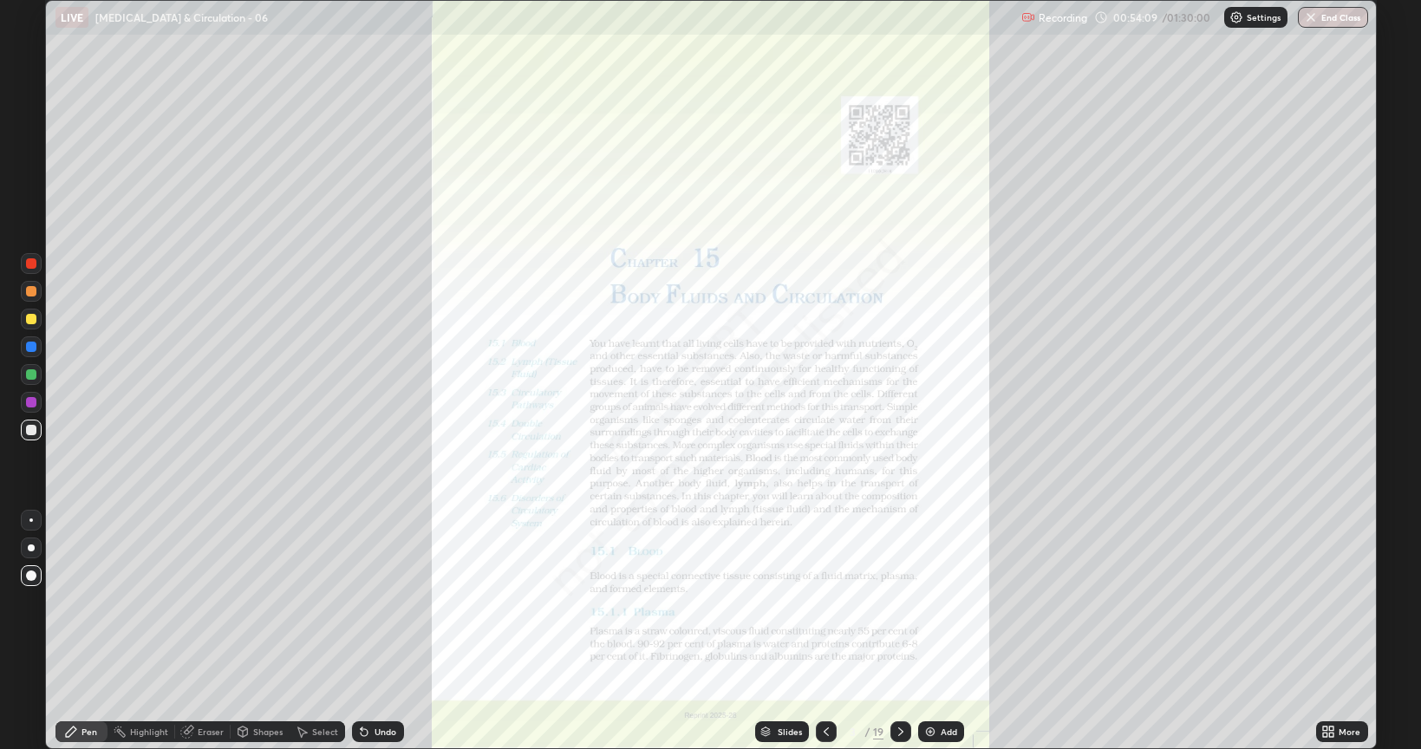
click at [899, 602] on icon at bounding box center [901, 732] width 14 height 14
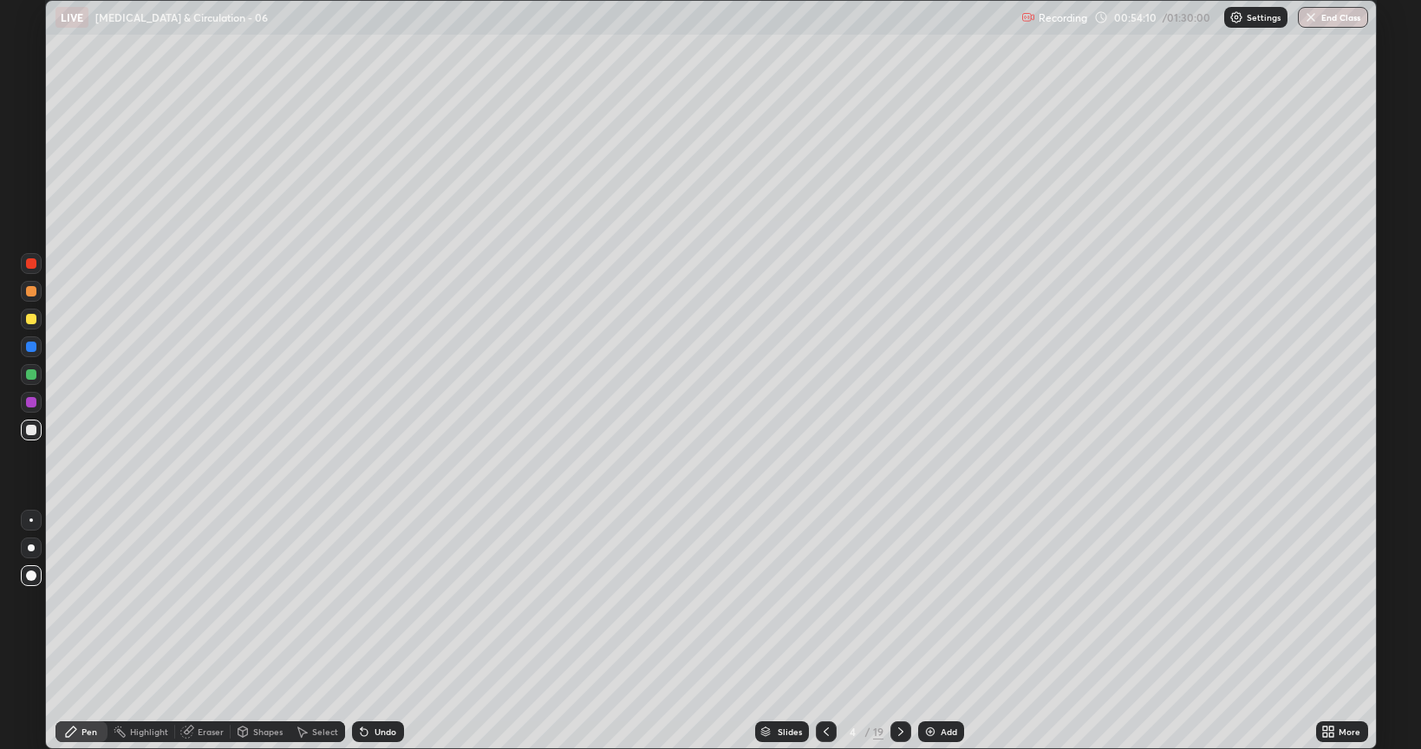
click at [899, 602] on icon at bounding box center [901, 732] width 14 height 14
click at [896, 602] on icon at bounding box center [901, 732] width 14 height 14
click at [897, 602] on icon at bounding box center [901, 732] width 14 height 14
click at [31, 404] on div at bounding box center [31, 402] width 10 height 10
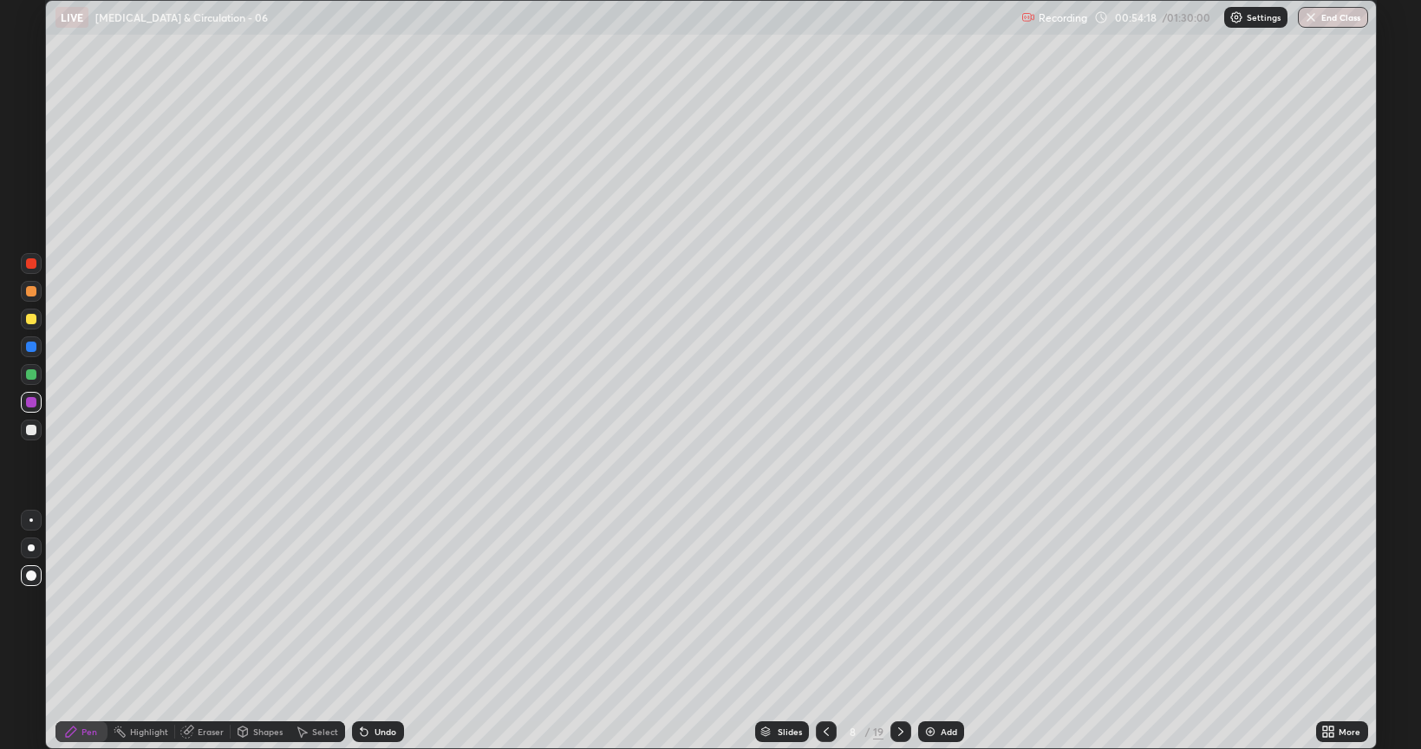
click at [29, 375] on div at bounding box center [31, 374] width 10 height 10
click at [902, 602] on icon at bounding box center [901, 732] width 14 height 14
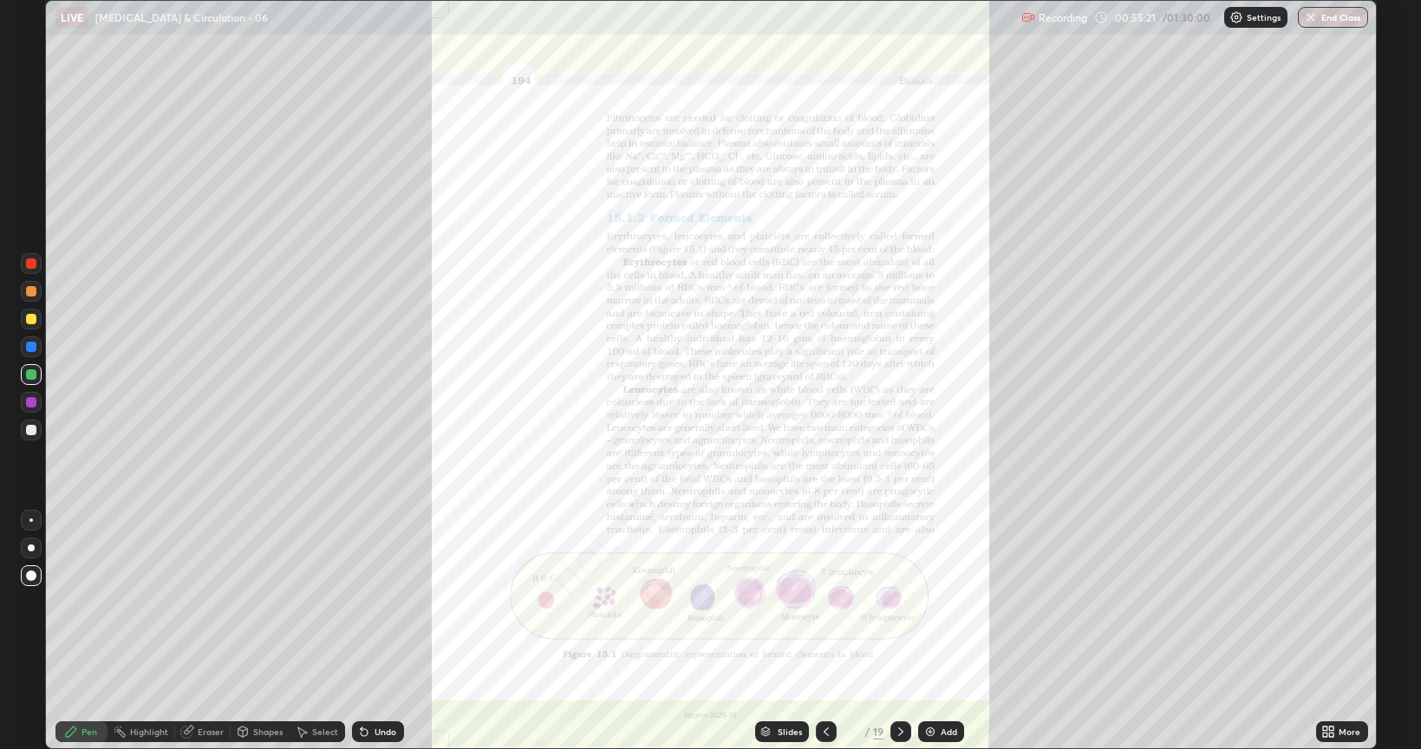
click at [902, 602] on icon at bounding box center [901, 732] width 14 height 14
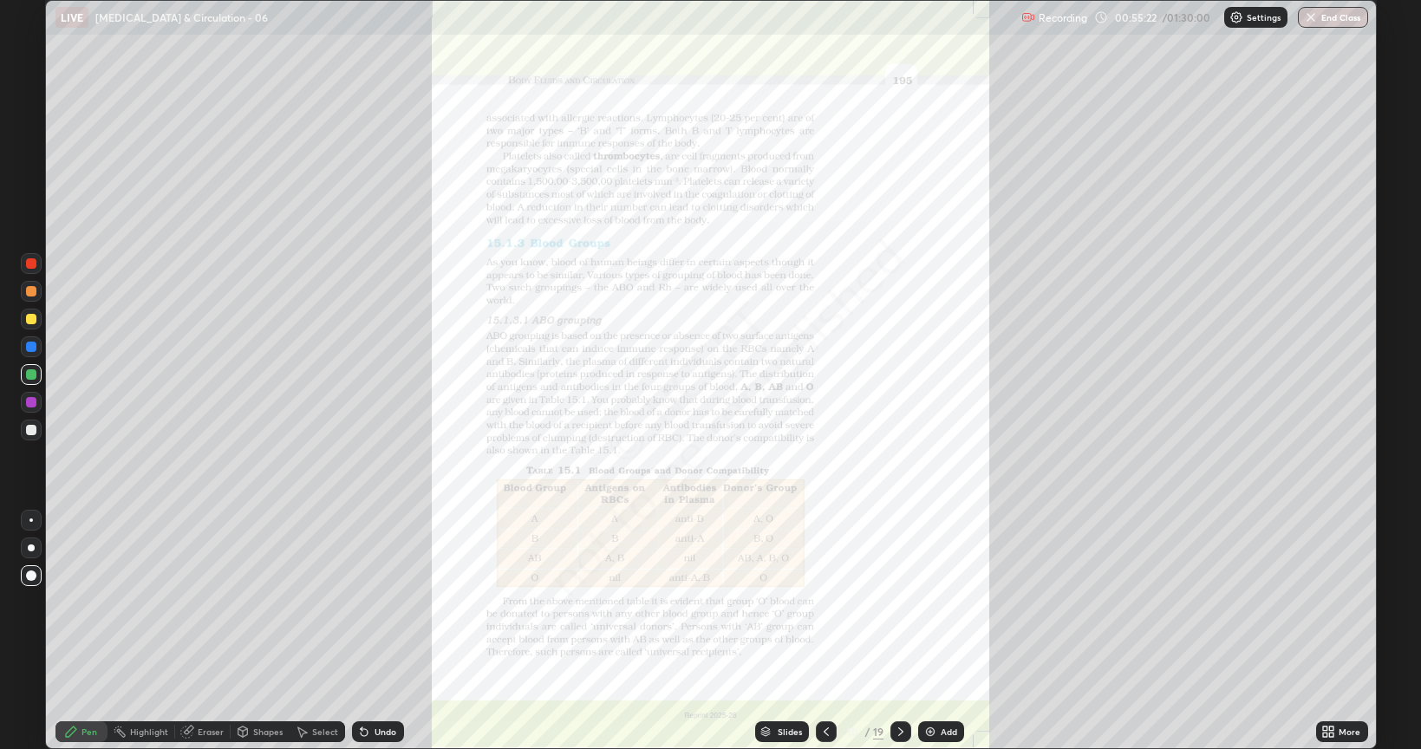
click at [900, 602] on icon at bounding box center [901, 732] width 14 height 14
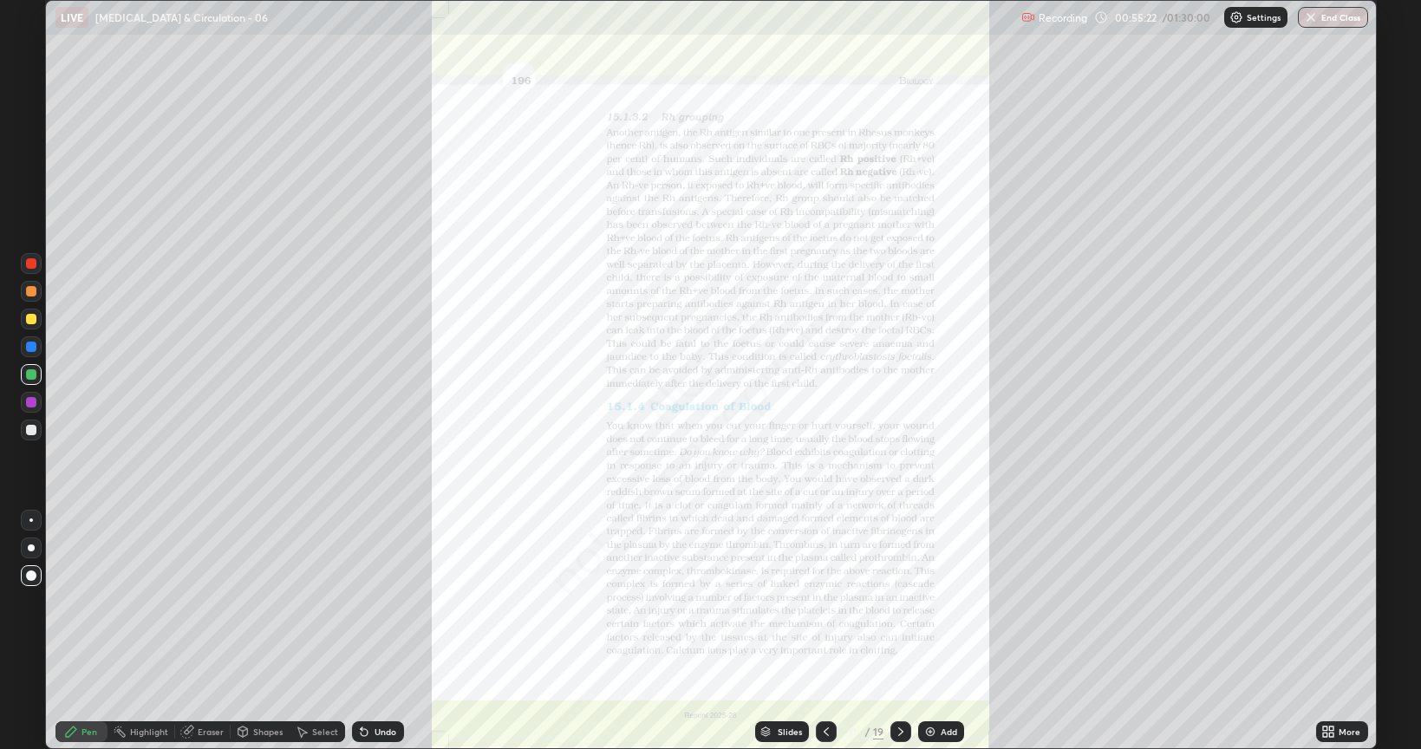
click at [902, 602] on icon at bounding box center [901, 732] width 14 height 14
click at [765, 602] on icon at bounding box center [765, 729] width 9 height 4
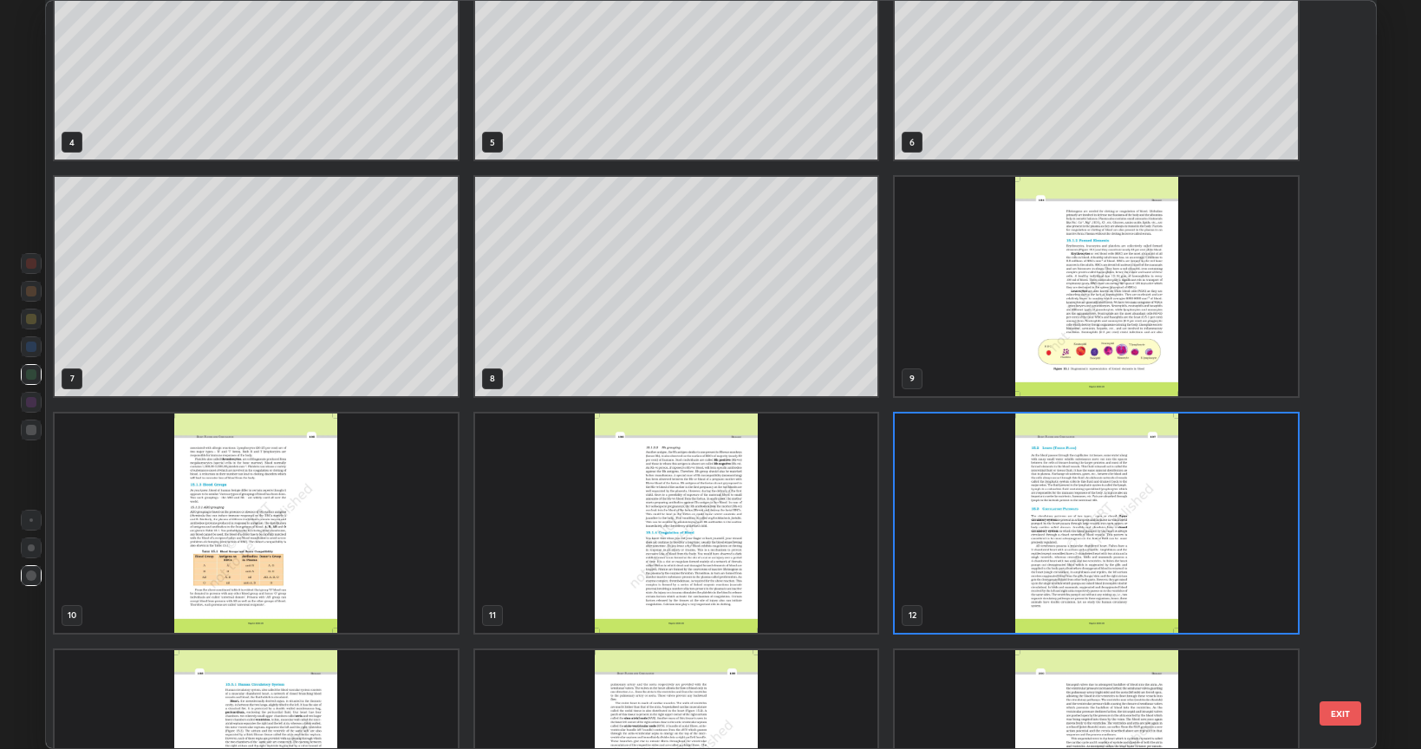
scroll to position [303, 0]
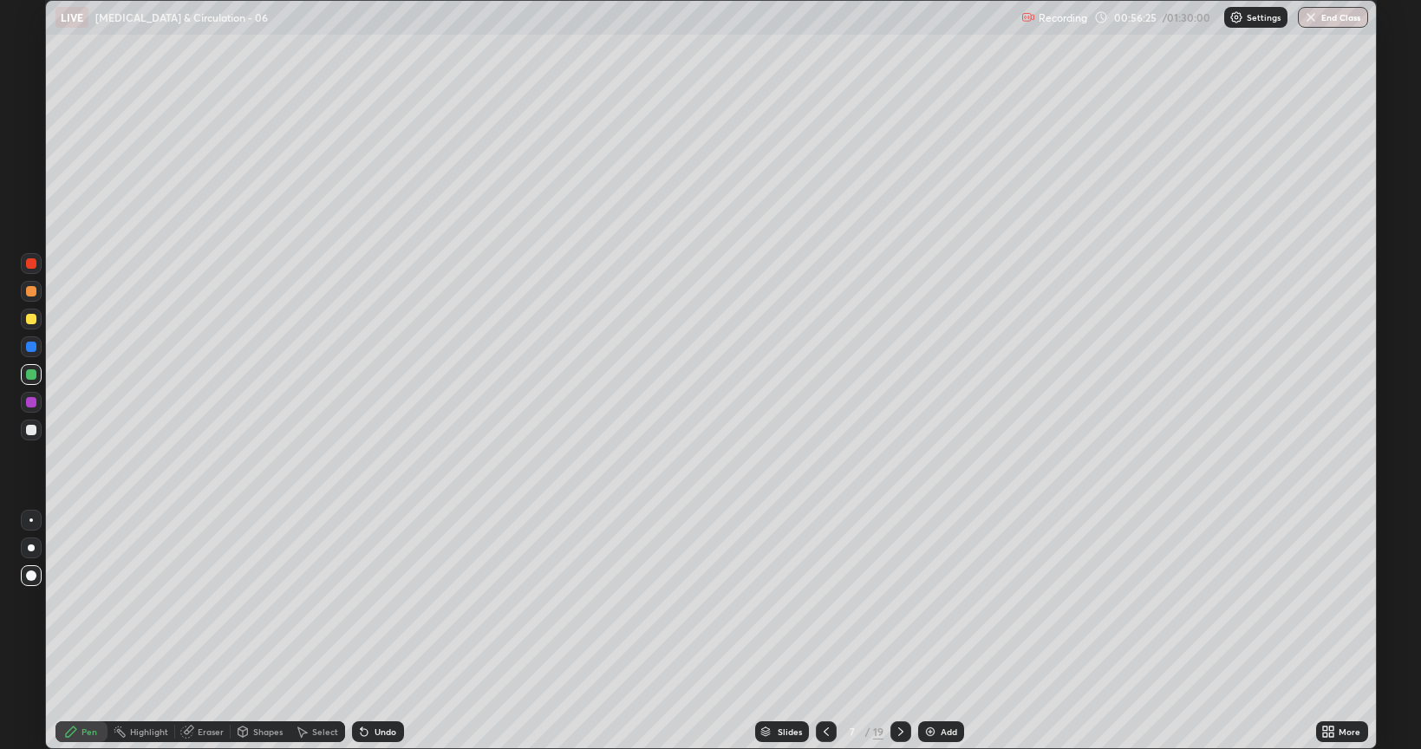
click at [925, 602] on img at bounding box center [930, 732] width 14 height 14
click at [31, 520] on div at bounding box center [30, 519] width 3 height 3
click at [29, 433] on div at bounding box center [31, 430] width 10 height 10
click at [942, 602] on div "Add" at bounding box center [950, 731] width 16 height 9
click at [388, 602] on div "Undo" at bounding box center [386, 731] width 22 height 9
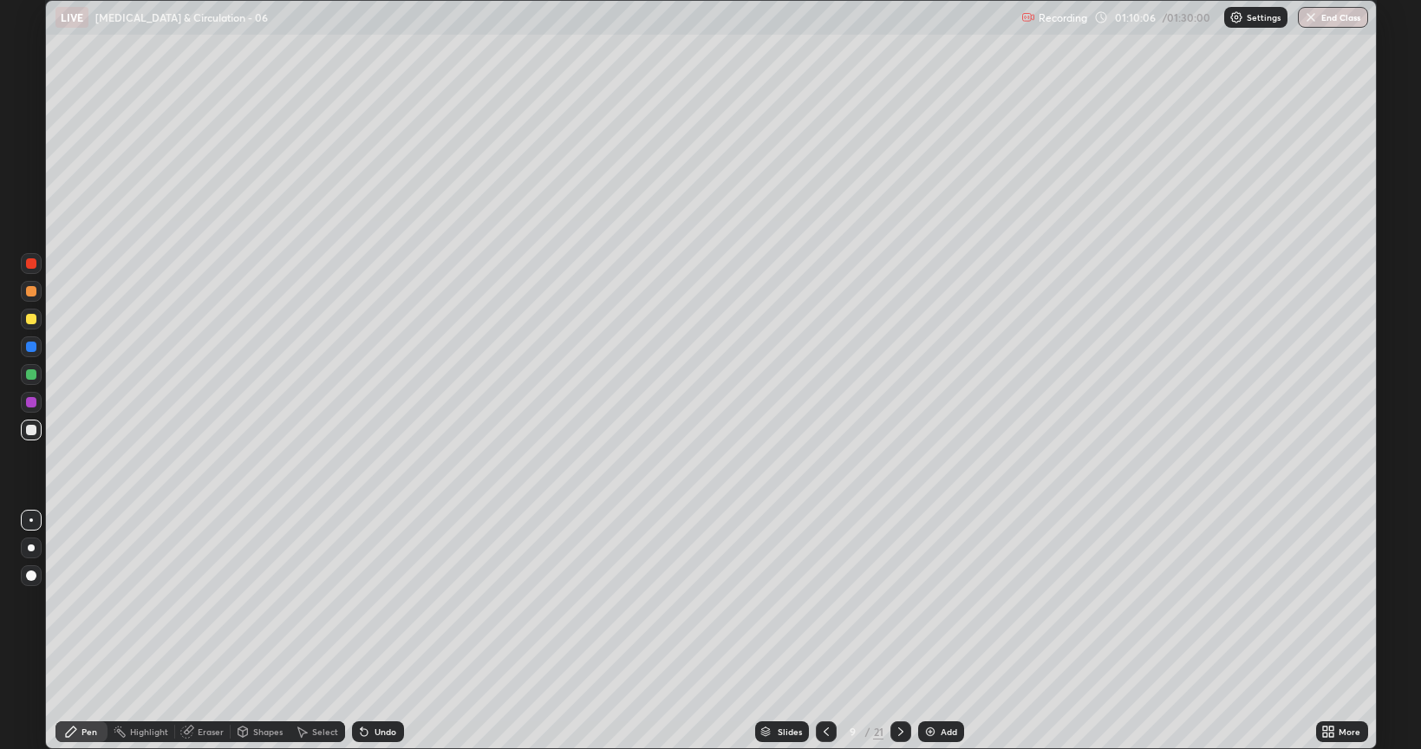
click at [379, 602] on div "Undo" at bounding box center [386, 731] width 22 height 9
click at [376, 602] on div "Undo" at bounding box center [386, 731] width 22 height 9
click at [23, 435] on div at bounding box center [31, 430] width 21 height 21
click at [28, 399] on div at bounding box center [31, 402] width 10 height 10
click at [30, 429] on div at bounding box center [31, 430] width 10 height 10
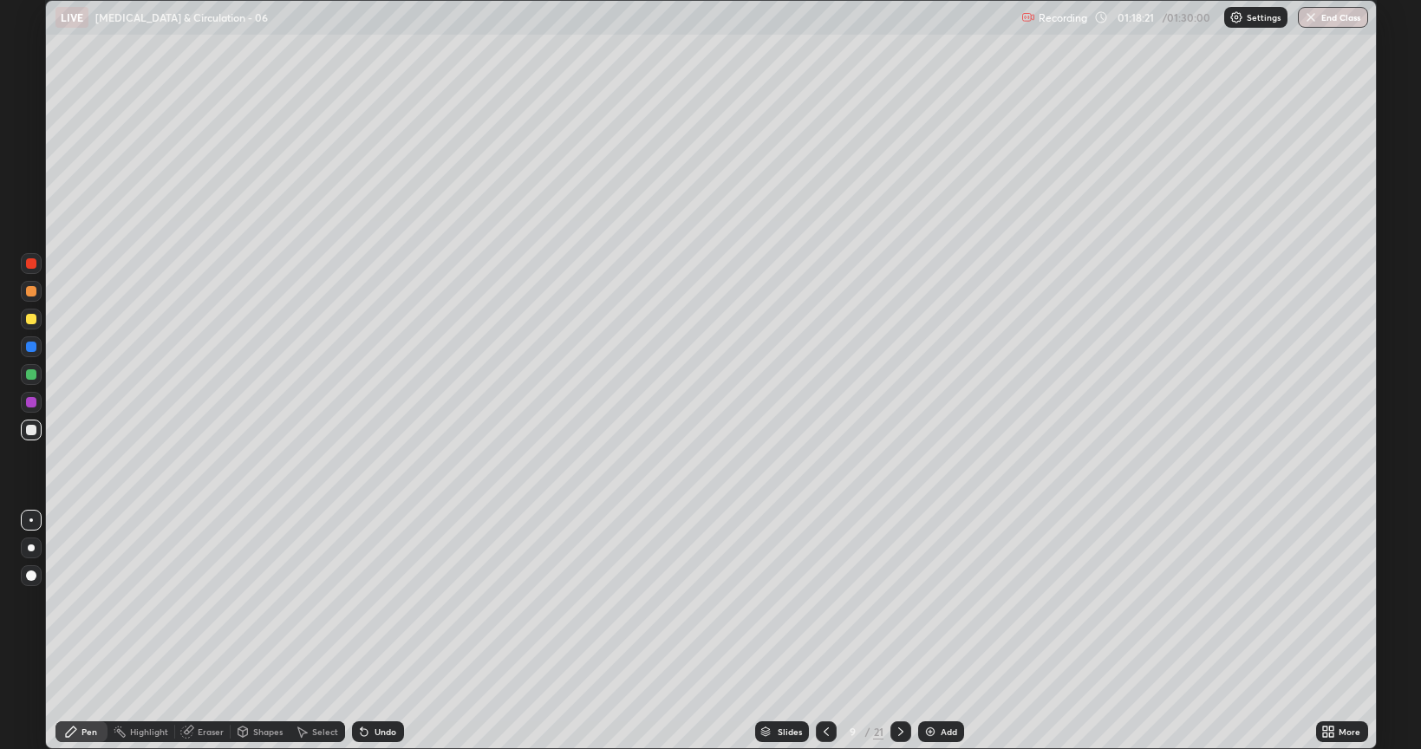
click at [767, 602] on icon at bounding box center [765, 732] width 10 height 10
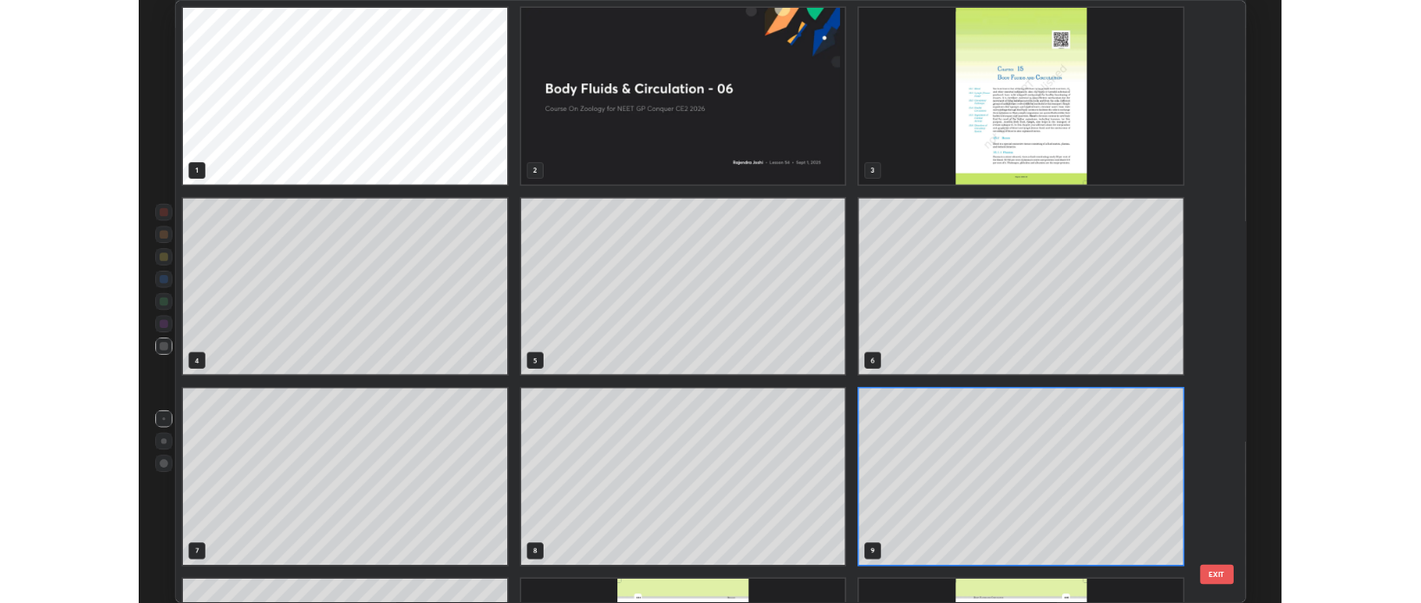
scroll to position [742, 1321]
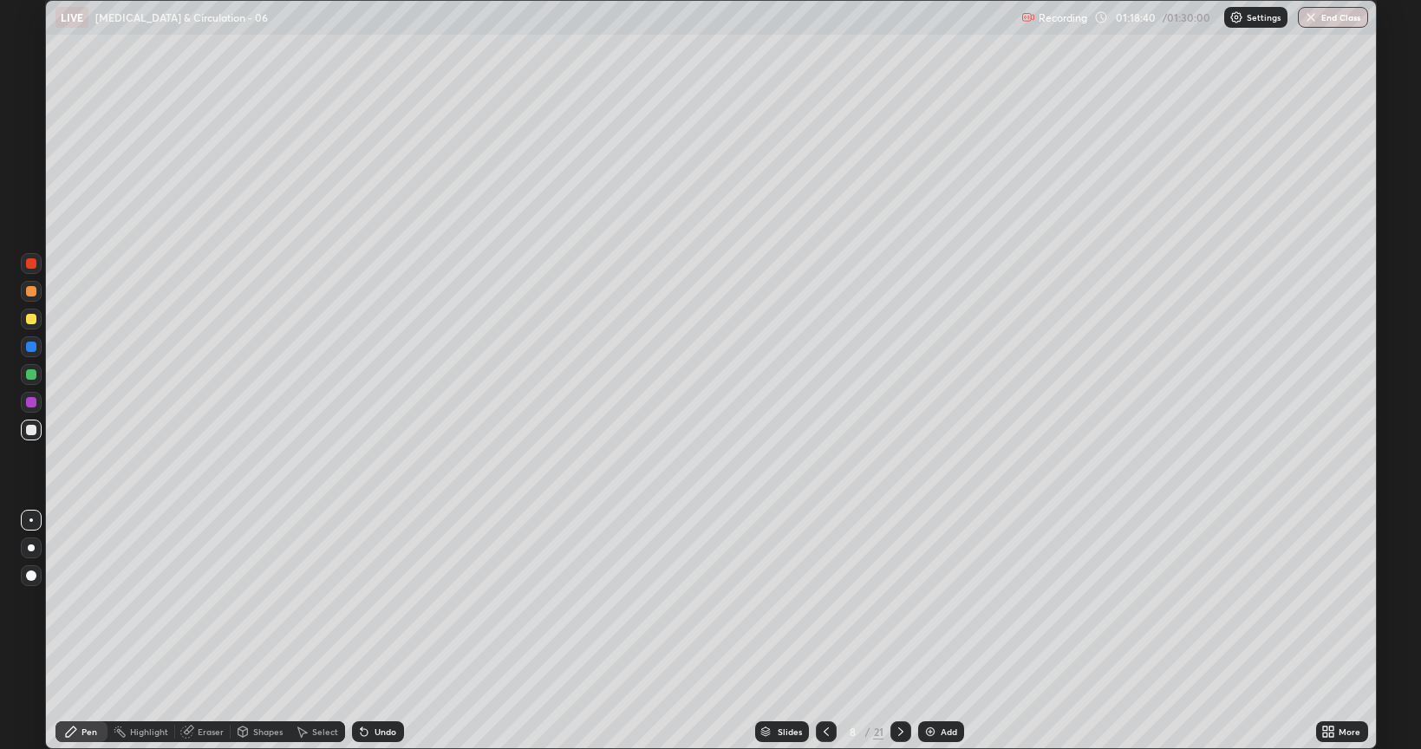
click at [822, 602] on icon at bounding box center [826, 732] width 14 height 14
click at [824, 602] on icon at bounding box center [826, 732] width 14 height 14
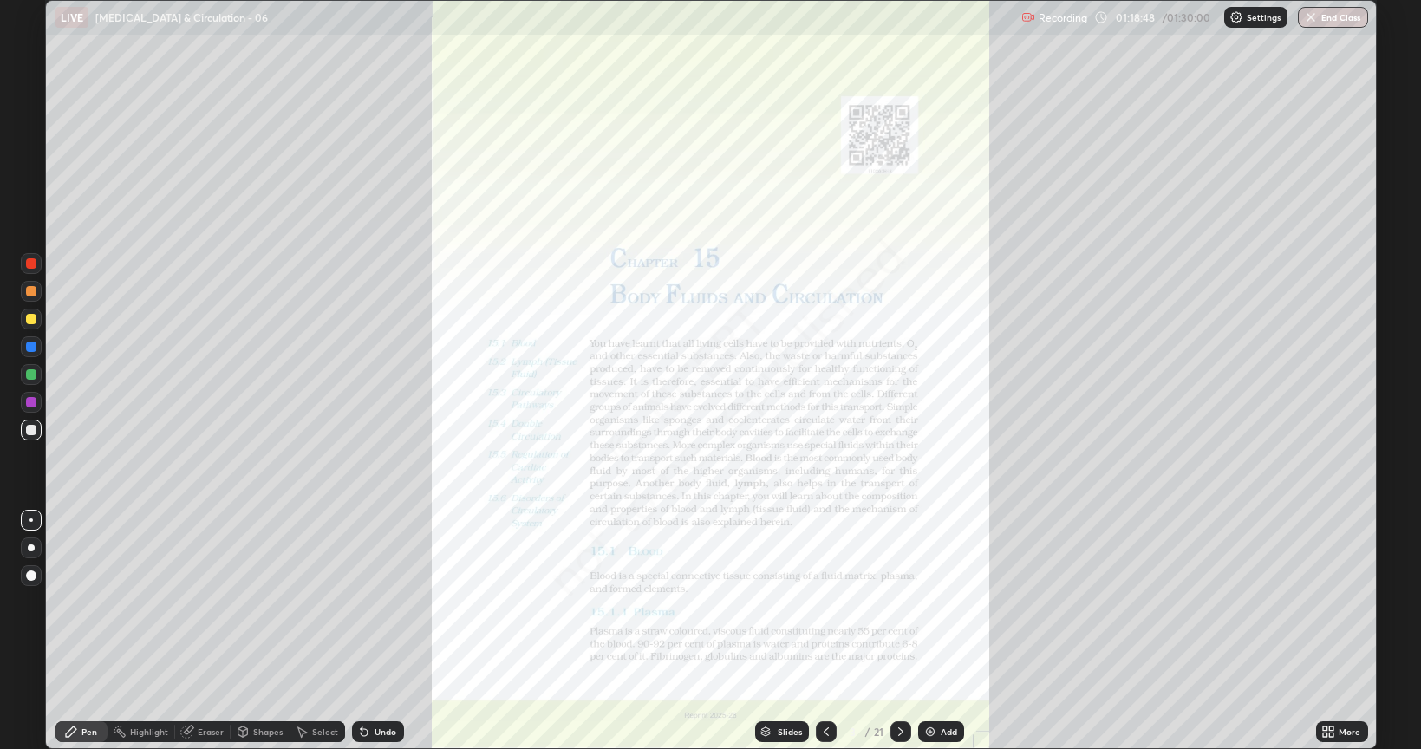
click at [896, 602] on icon at bounding box center [901, 732] width 14 height 14
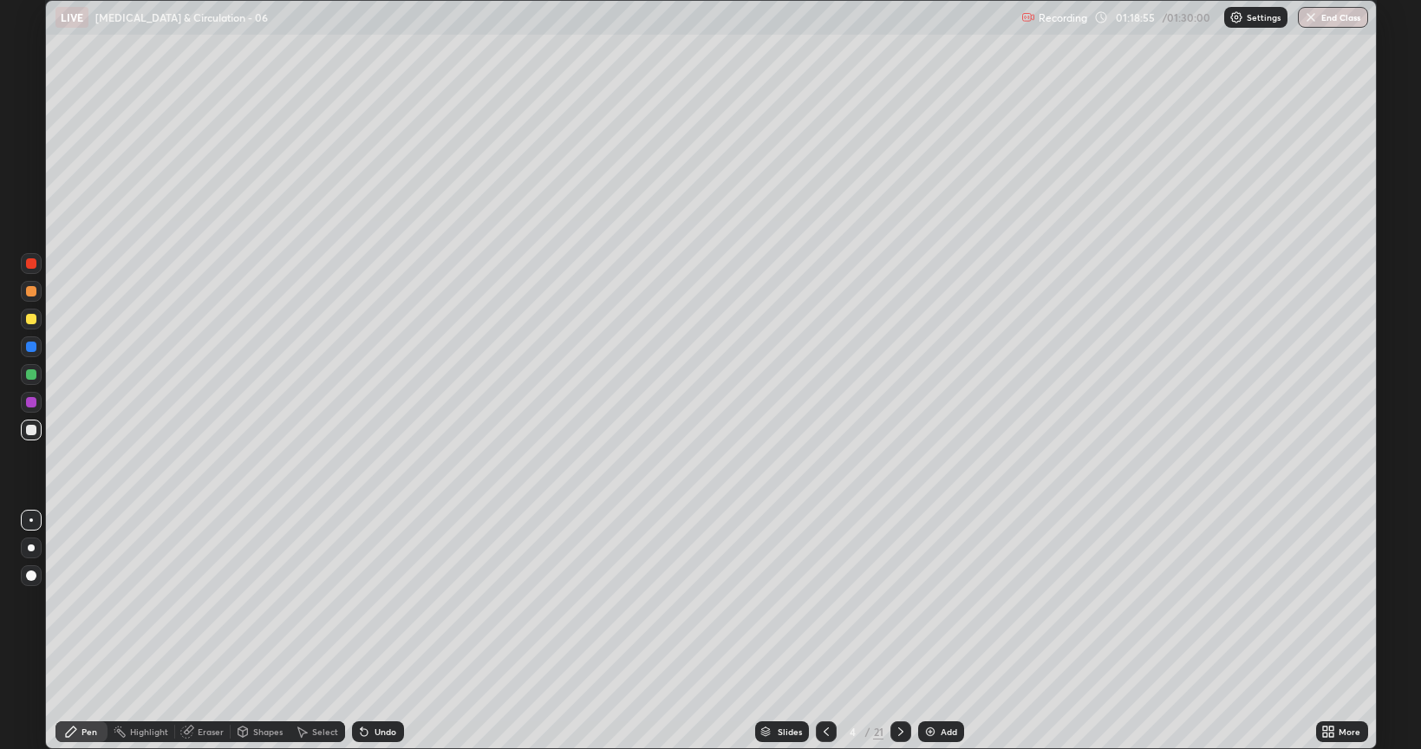
click at [900, 602] on icon at bounding box center [901, 732] width 14 height 14
click at [897, 602] on icon at bounding box center [901, 732] width 14 height 14
click at [822, 602] on icon at bounding box center [826, 732] width 14 height 14
click at [823, 602] on icon at bounding box center [826, 732] width 14 height 14
click at [943, 602] on div "Add" at bounding box center [949, 731] width 16 height 9
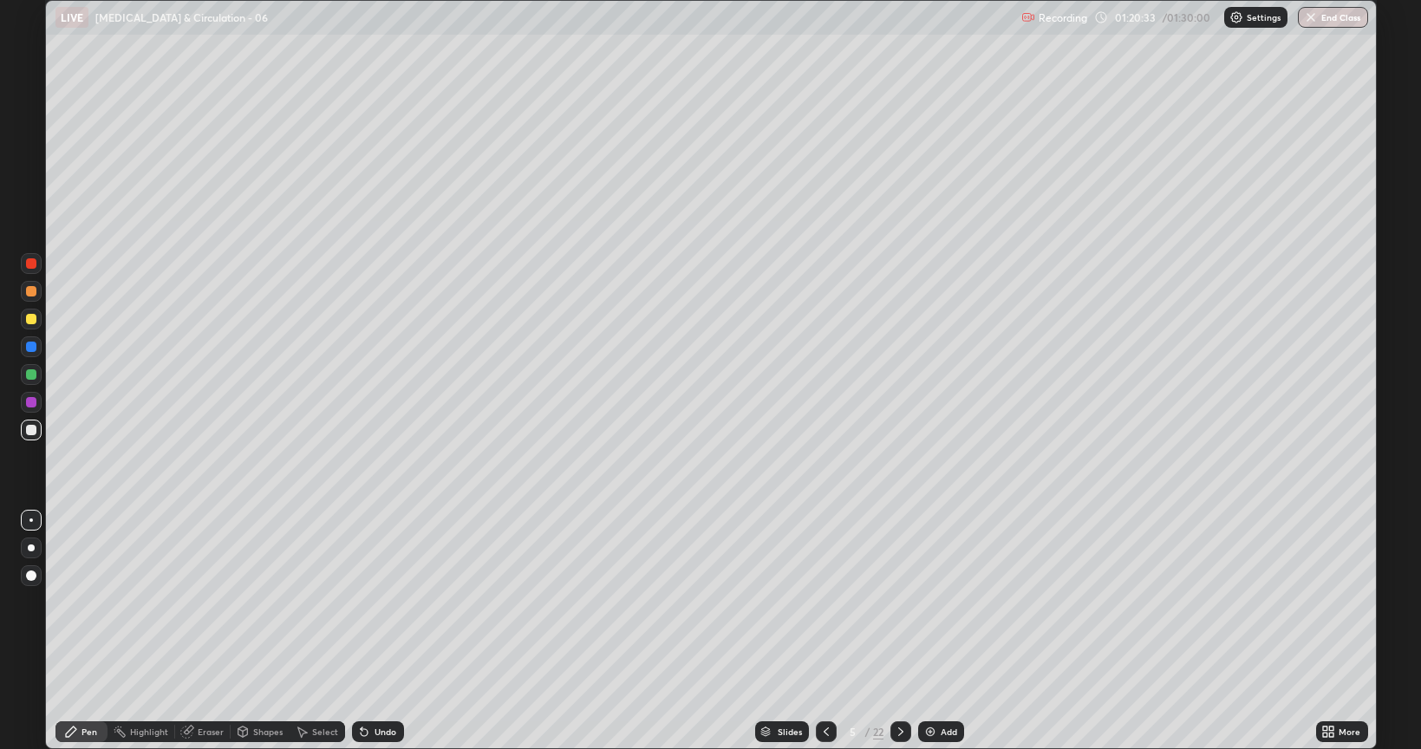
click at [30, 292] on div at bounding box center [31, 291] width 10 height 10
click at [31, 403] on div at bounding box center [31, 402] width 10 height 10
click at [198, 602] on div "Eraser" at bounding box center [211, 731] width 26 height 9
click at [85, 602] on div "Pen" at bounding box center [89, 731] width 16 height 9
click at [40, 431] on div at bounding box center [31, 430] width 21 height 21
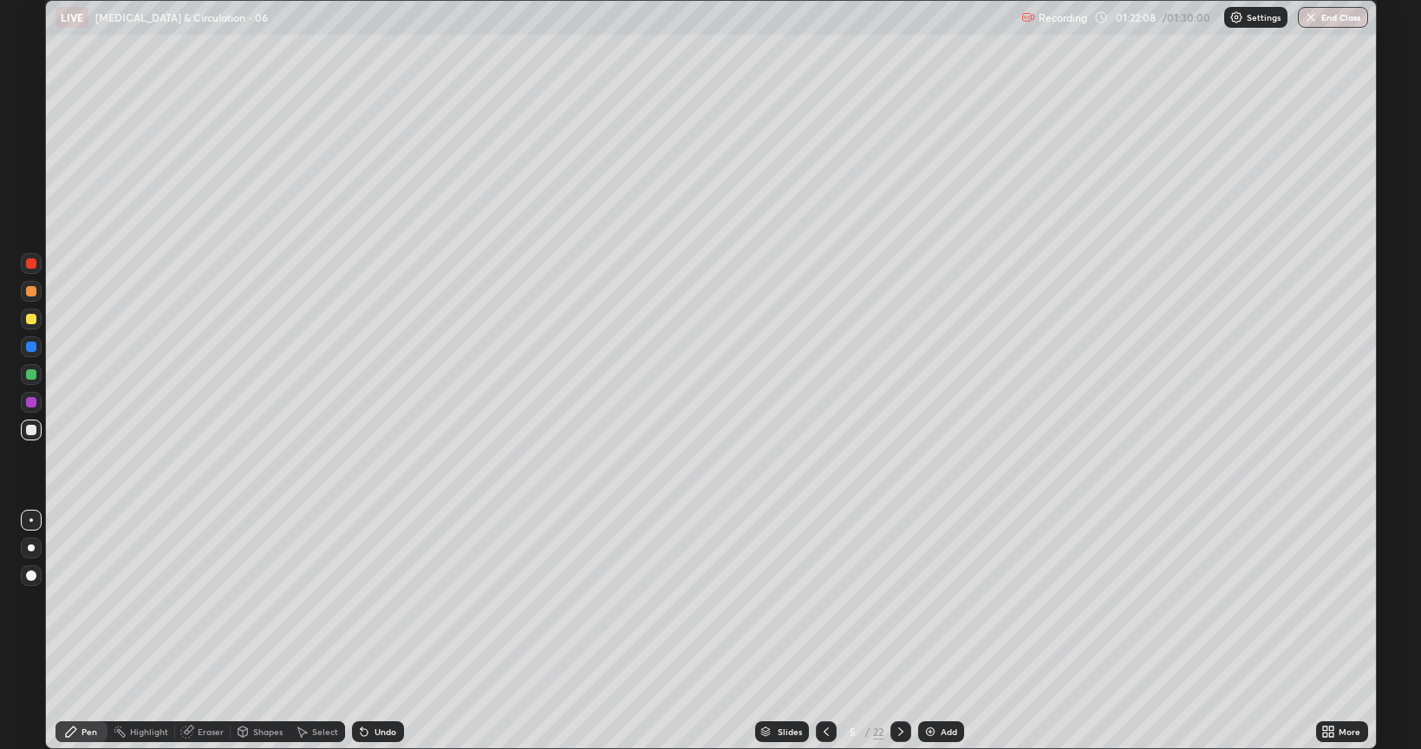
click at [34, 404] on div at bounding box center [31, 402] width 10 height 10
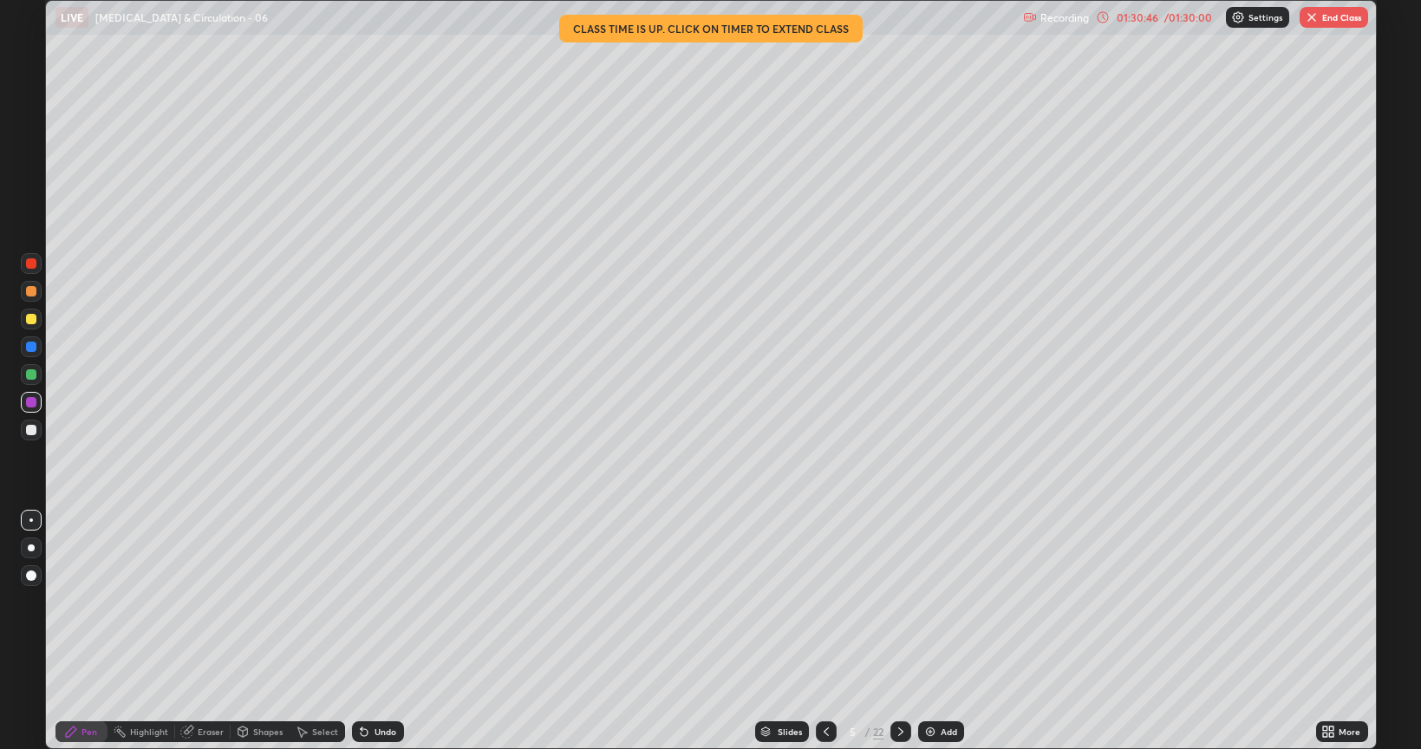
click at [1330, 20] on button "End Class" at bounding box center [1334, 17] width 68 height 21
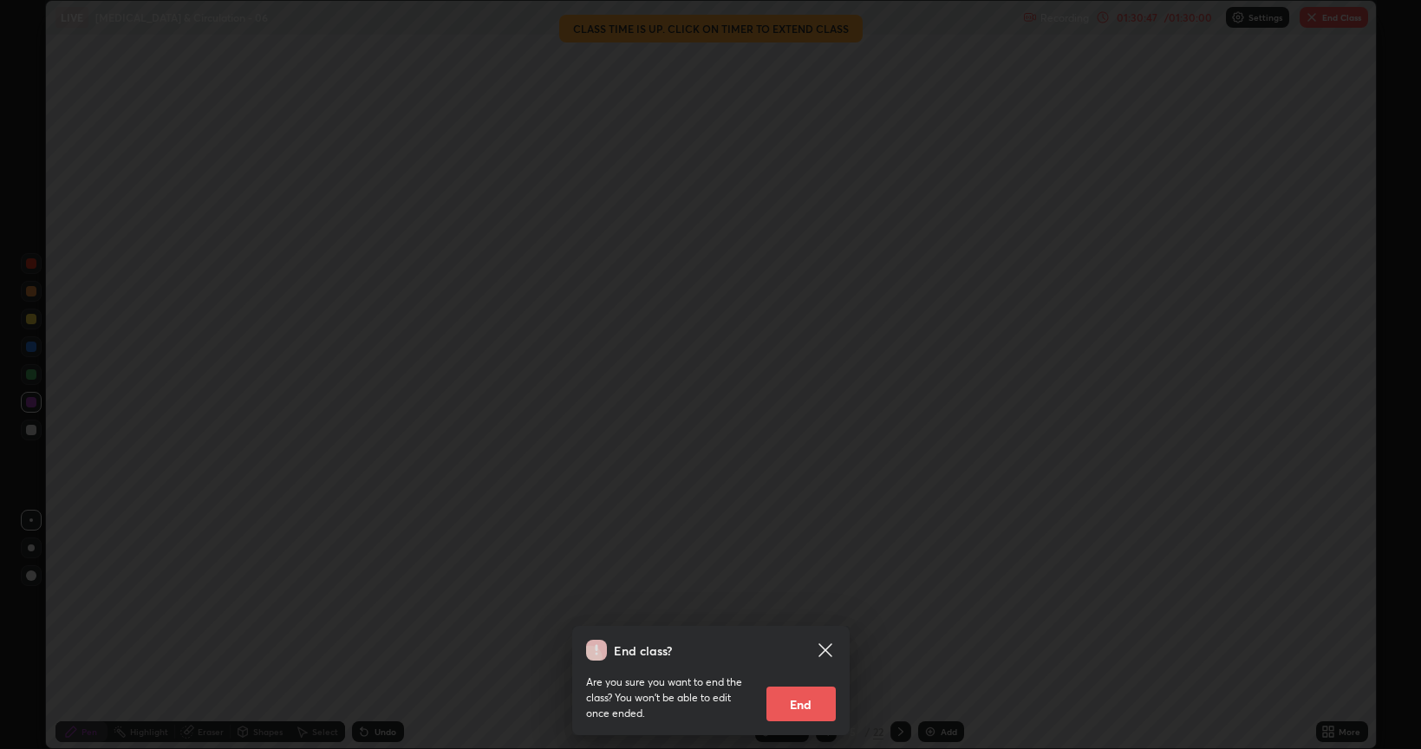
click at [810, 602] on button "End" at bounding box center [800, 704] width 69 height 35
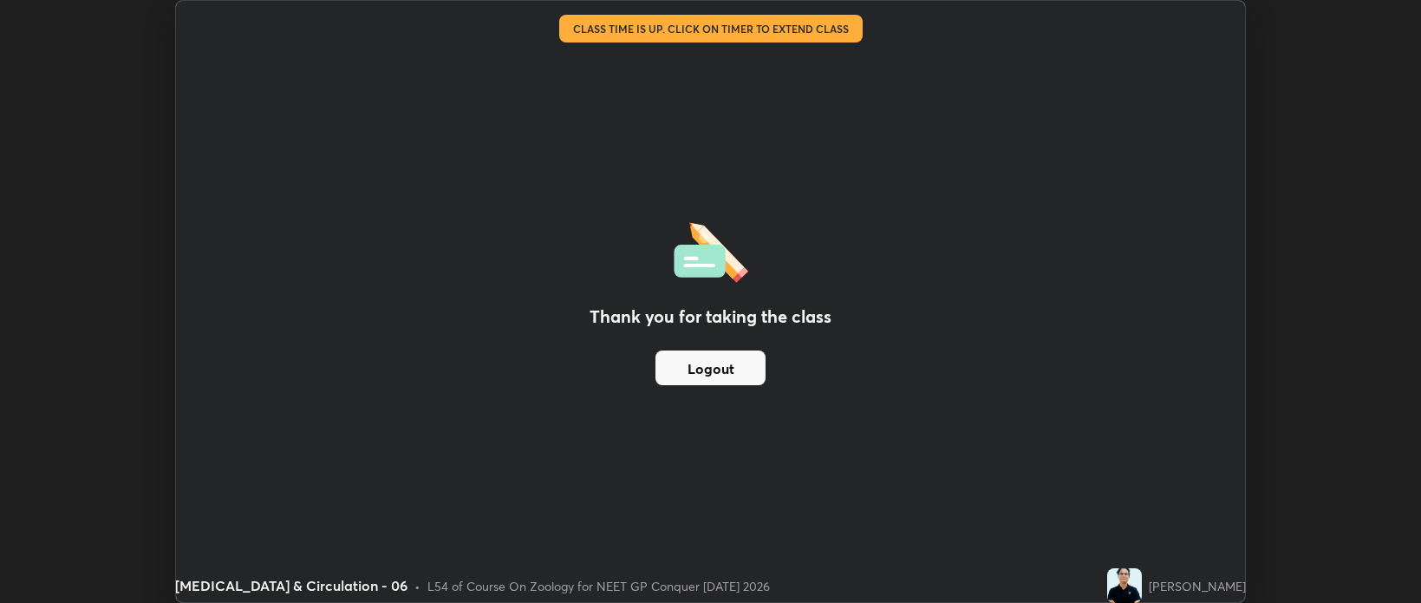
scroll to position [86093, 85275]
click at [1104, 405] on div "Thank you for taking the class Logout" at bounding box center [711, 301] width 1070 height 601
